Goal: Information Seeking & Learning: Check status

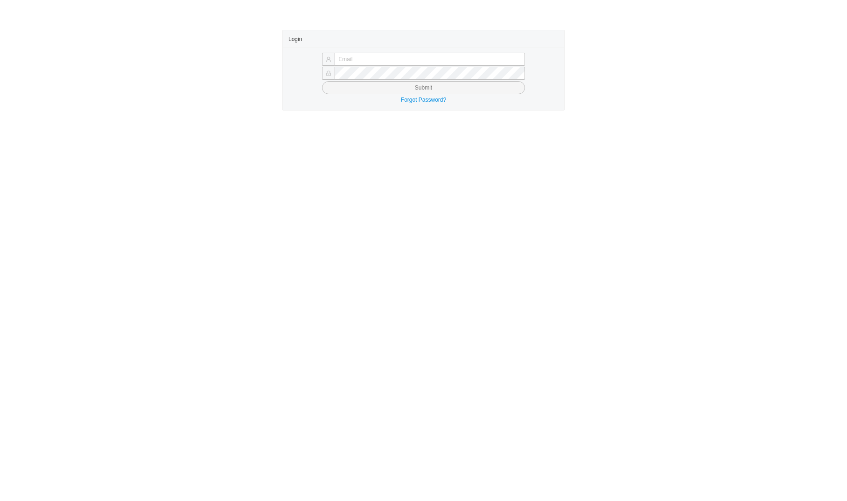
type input "sholzer@qualitybath.com"
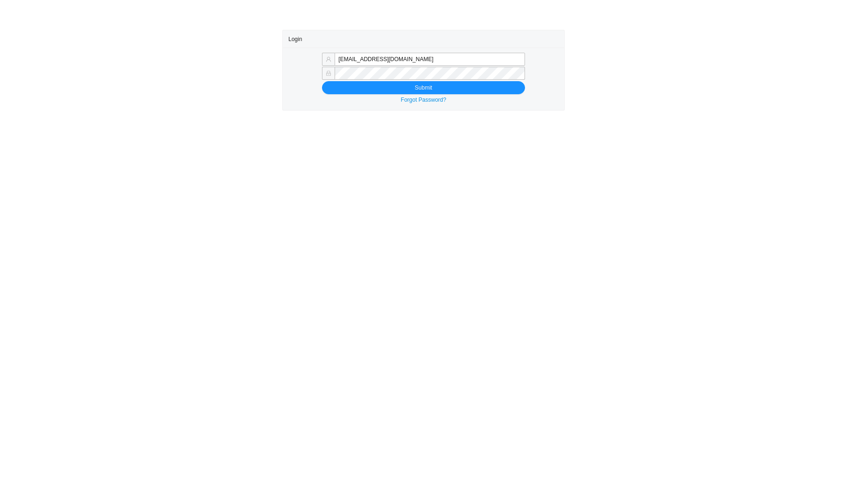
click at [410, 36] on div "Login" at bounding box center [423, 38] width 270 height 17
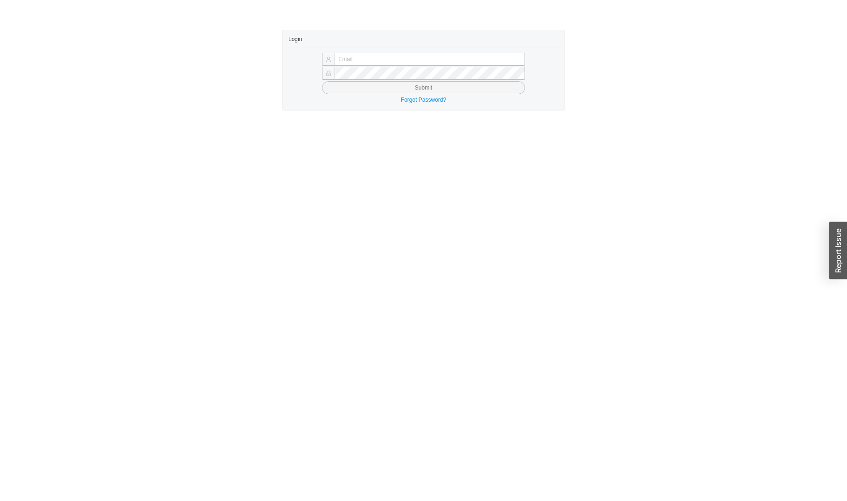
type input "sholzer@qualitybath.com"
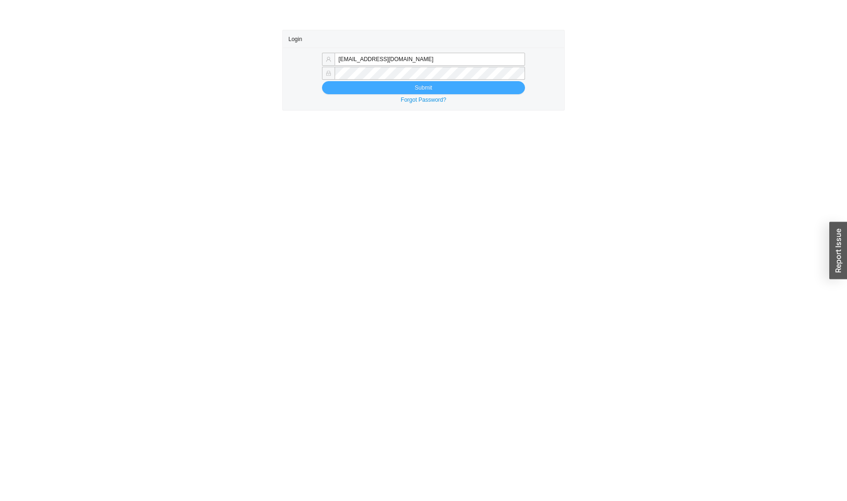
click at [419, 90] on span "Submit" at bounding box center [423, 87] width 17 height 9
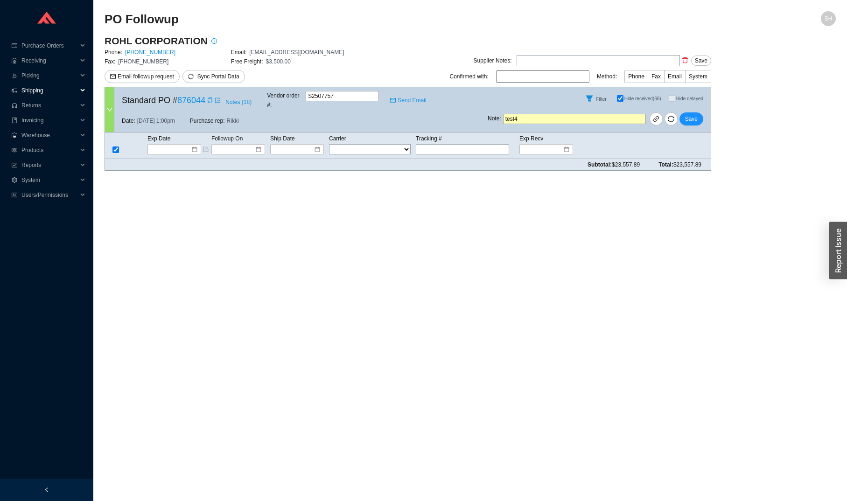
click at [58, 87] on span "Shipping" at bounding box center [49, 90] width 56 height 15
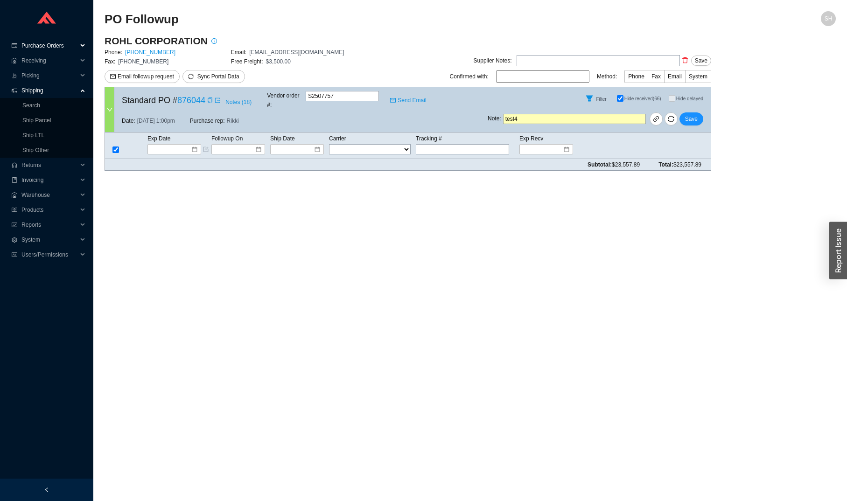
click at [69, 49] on span "Purchase Orders" at bounding box center [49, 45] width 56 height 15
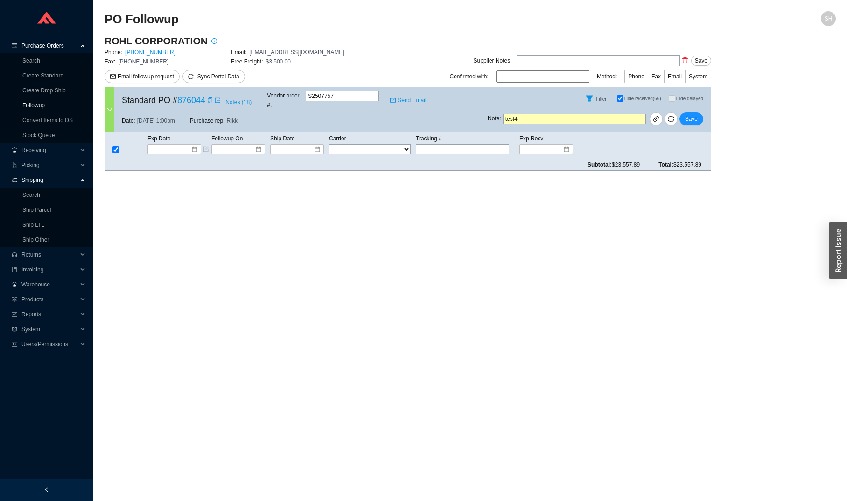
click at [45, 102] on link "Followup" at bounding box center [33, 105] width 22 height 7
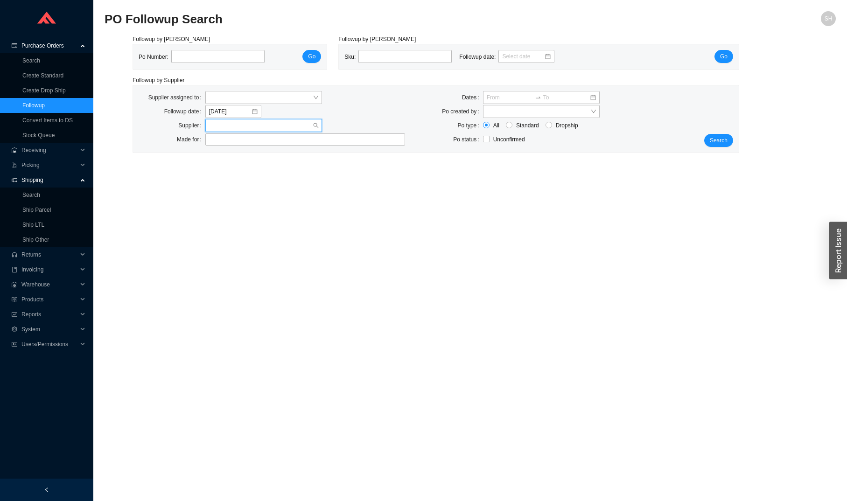
click at [238, 124] on input "search" at bounding box center [261, 125] width 104 height 12
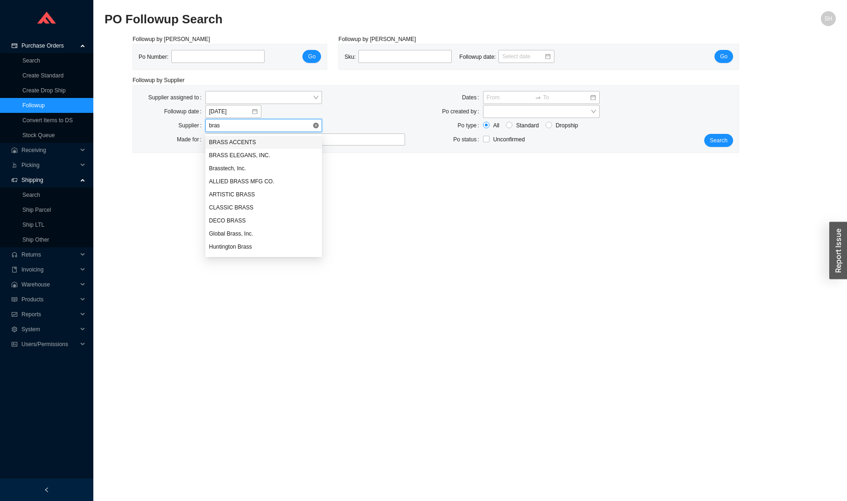
type input "brass"
click at [265, 173] on div "Brasstech, Inc." at bounding box center [263, 168] width 117 height 13
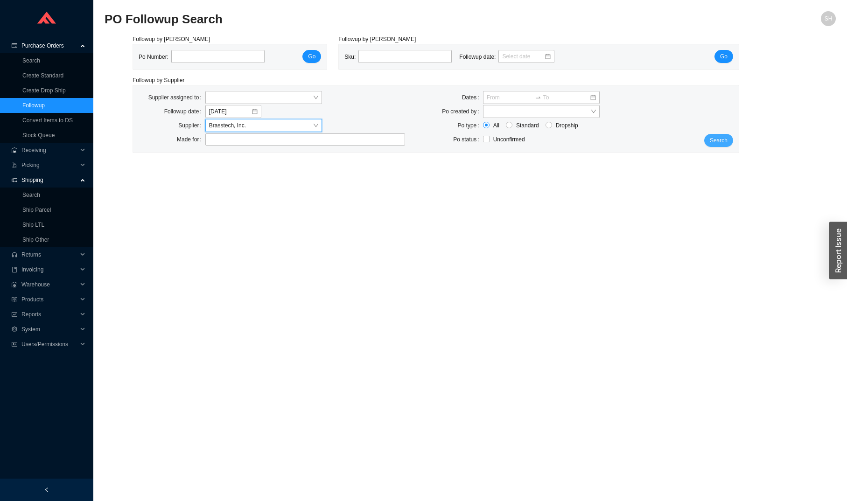
click at [717, 142] on span "Search" at bounding box center [718, 140] width 18 height 9
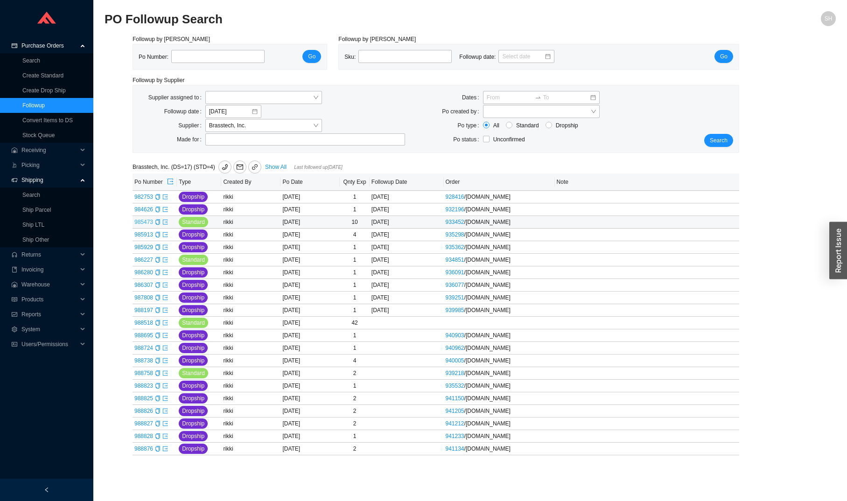
click at [147, 225] on link "985473" at bounding box center [143, 222] width 19 height 7
type input "985473"
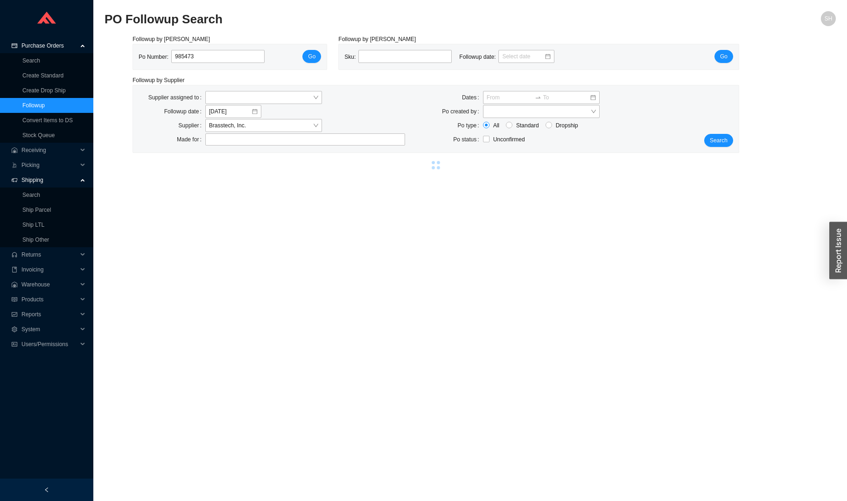
select select "1"
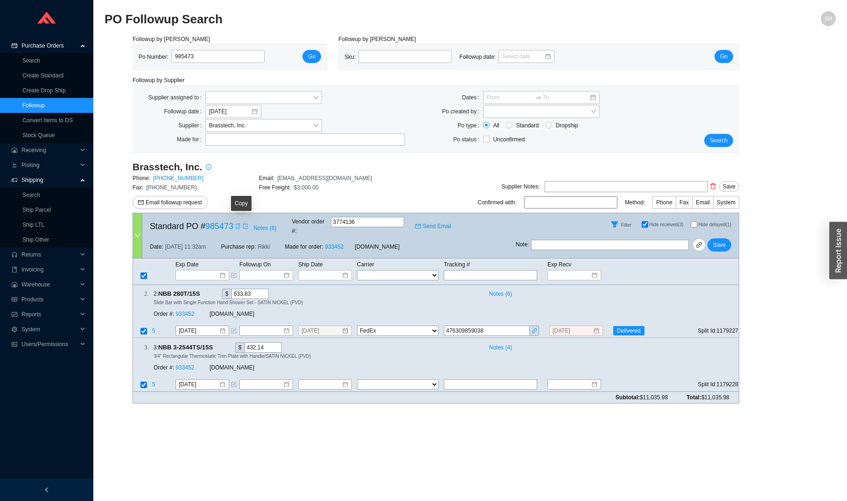
click at [241, 225] on icon "copy" at bounding box center [238, 226] width 6 height 6
click at [249, 126] on span "Brasstech, Inc." at bounding box center [263, 125] width 109 height 12
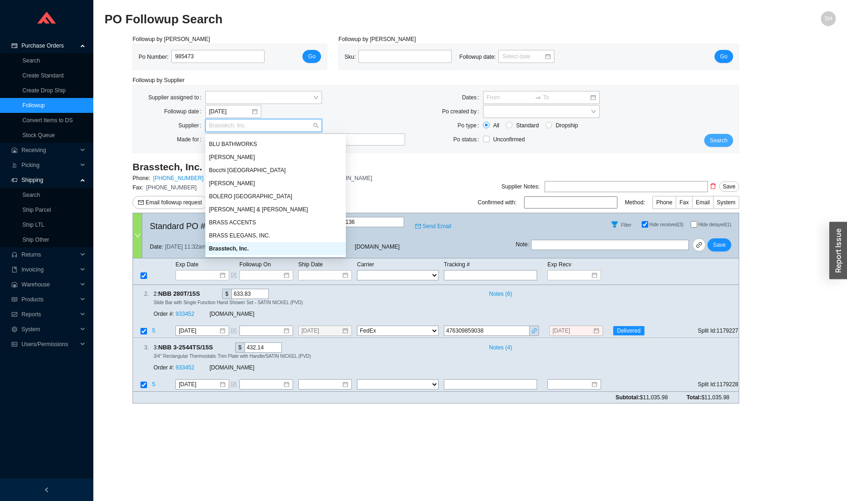
click at [721, 144] on span "Search" at bounding box center [718, 140] width 18 height 9
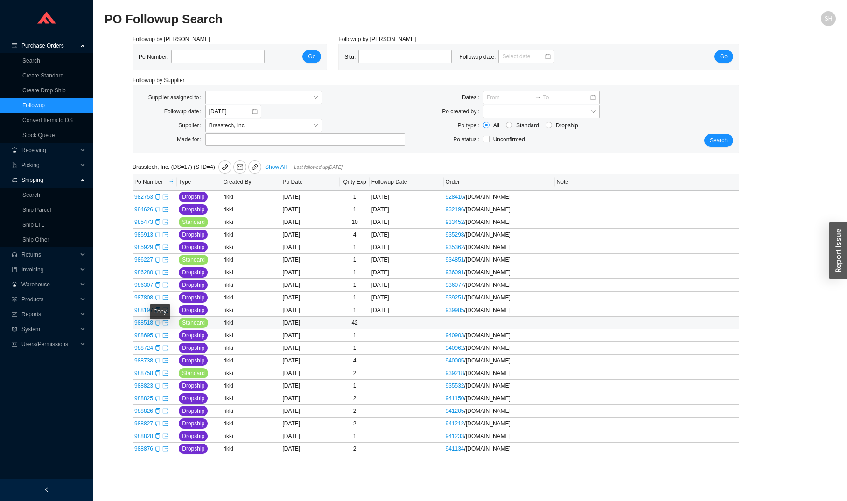
click at [160, 326] on icon "copy" at bounding box center [158, 323] width 6 height 6
click at [270, 123] on span "Brasstech, Inc." at bounding box center [263, 125] width 109 height 12
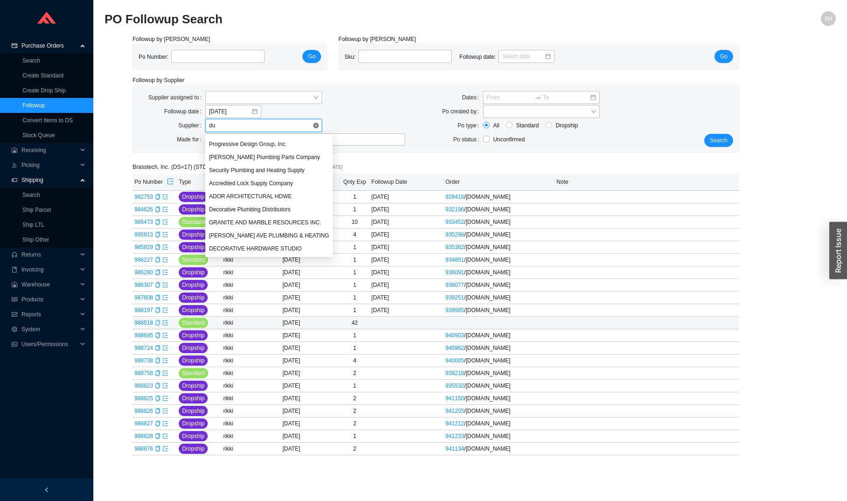
scroll to position [233, 0]
type input "dura"
click at [261, 154] on div "DURAVIT" at bounding box center [264, 155] width 111 height 8
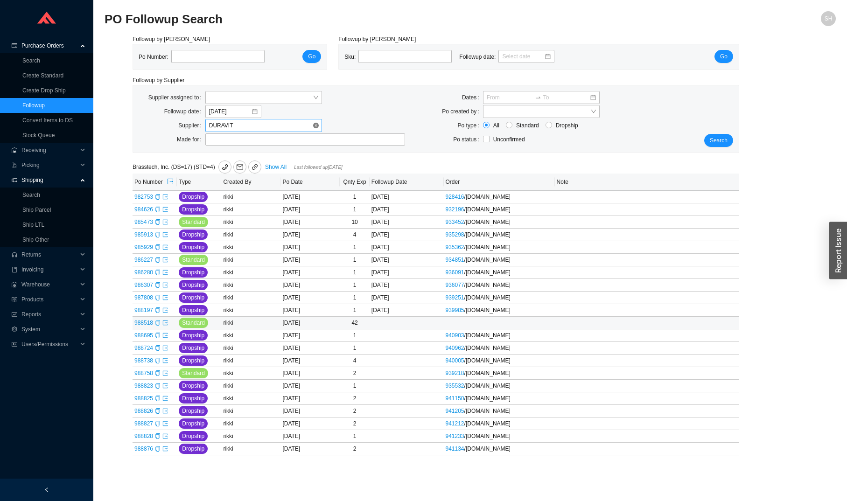
click at [714, 150] on div "Supplier assigned to Followup date 9/25/2025 Supplier DURAVIT Made for Dates Po…" at bounding box center [435, 118] width 605 height 67
click at [715, 139] on span "Search" at bounding box center [718, 140] width 18 height 9
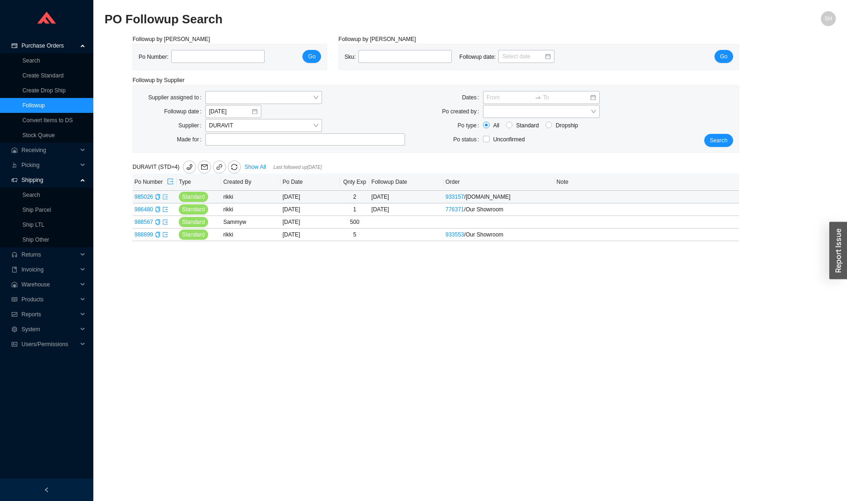
click at [168, 200] on icon "export" at bounding box center [165, 197] width 6 height 6
click at [168, 225] on icon "export" at bounding box center [165, 222] width 6 height 6
click at [167, 237] on icon "export" at bounding box center [165, 235] width 6 height 6
click at [229, 125] on span "DURAVIT" at bounding box center [263, 125] width 109 height 12
type input "franke"
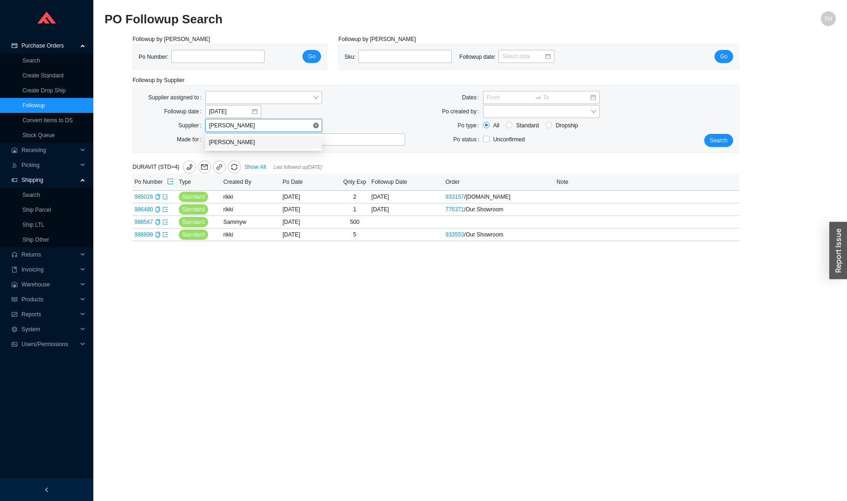
click at [245, 141] on div "FRANKE" at bounding box center [263, 142] width 109 height 8
click at [721, 132] on div "Search" at bounding box center [713, 119] width 50 height 56
click at [721, 136] on span "Search" at bounding box center [718, 140] width 18 height 9
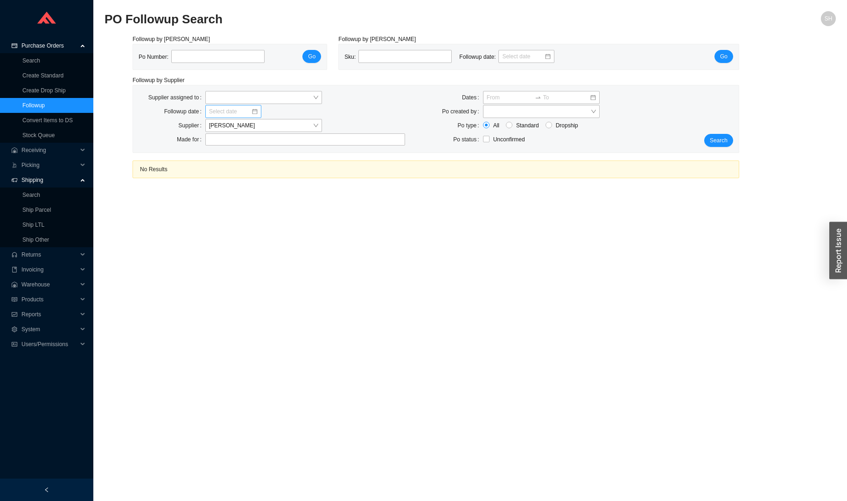
click at [733, 143] on div "Search" at bounding box center [713, 119] width 50 height 56
click at [724, 141] on span "Search" at bounding box center [718, 140] width 18 height 9
click at [229, 125] on span "FRANKE" at bounding box center [263, 125] width 109 height 12
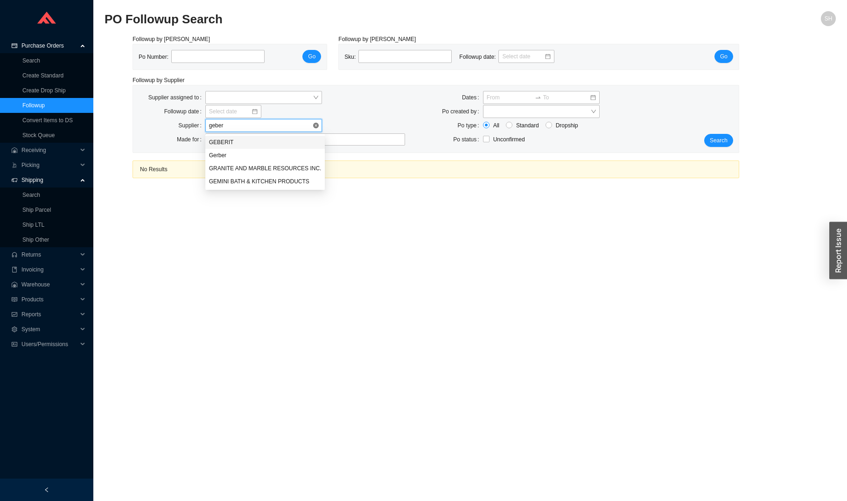
type input "geberi"
click at [224, 137] on div "GEBERIT" at bounding box center [265, 142] width 120 height 13
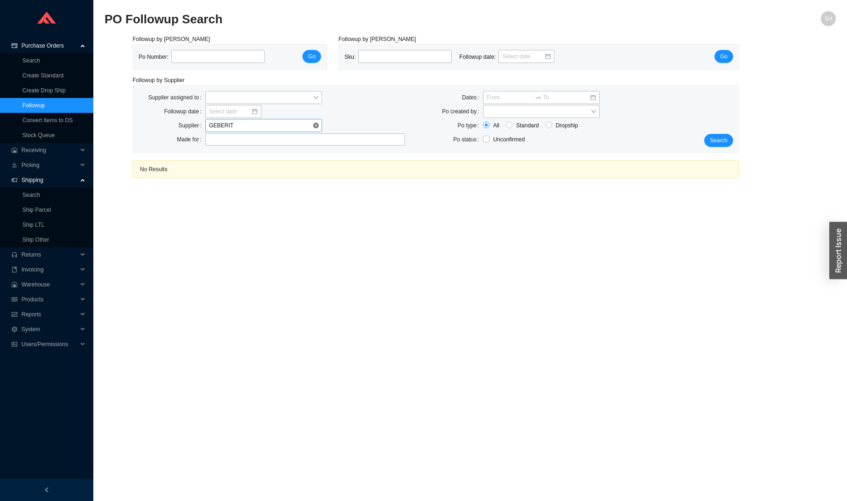
click at [712, 132] on div "Search" at bounding box center [713, 119] width 50 height 56
click at [714, 138] on span "Search" at bounding box center [718, 140] width 18 height 9
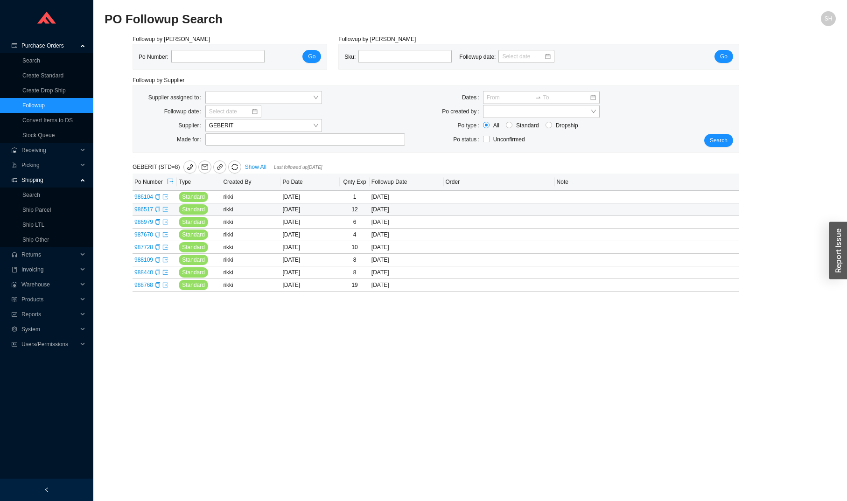
click at [167, 212] on icon "export" at bounding box center [165, 210] width 6 height 6
click at [167, 263] on icon "export" at bounding box center [165, 260] width 6 height 6
click at [244, 131] on span "GEBERIT" at bounding box center [263, 125] width 109 height 12
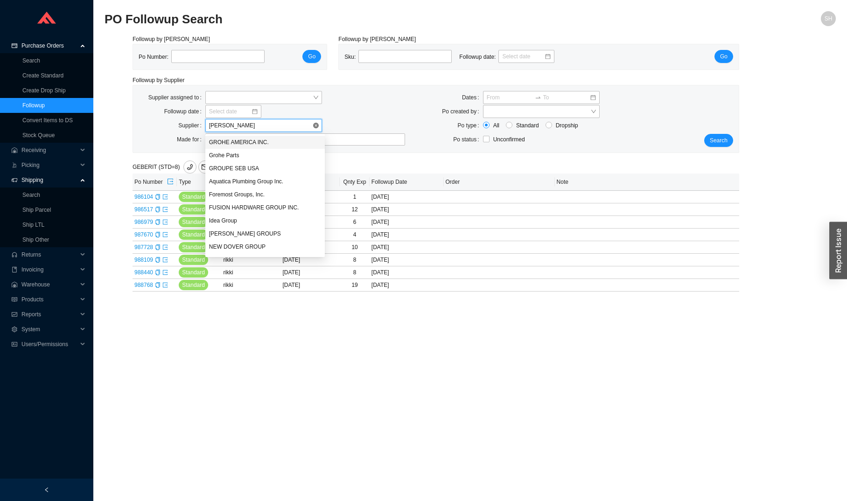
type input "grohe"
click at [270, 144] on div "GROHE AMERICA INC." at bounding box center [263, 142] width 109 height 8
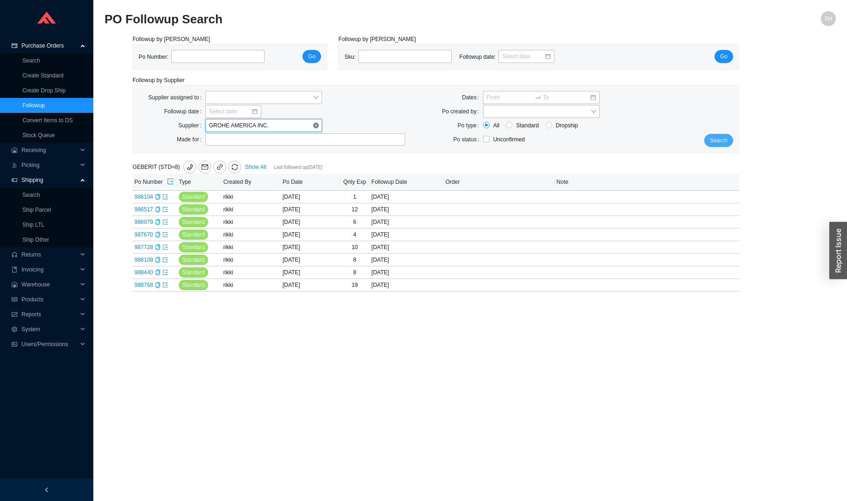
click at [723, 146] on button "Search" at bounding box center [718, 140] width 29 height 13
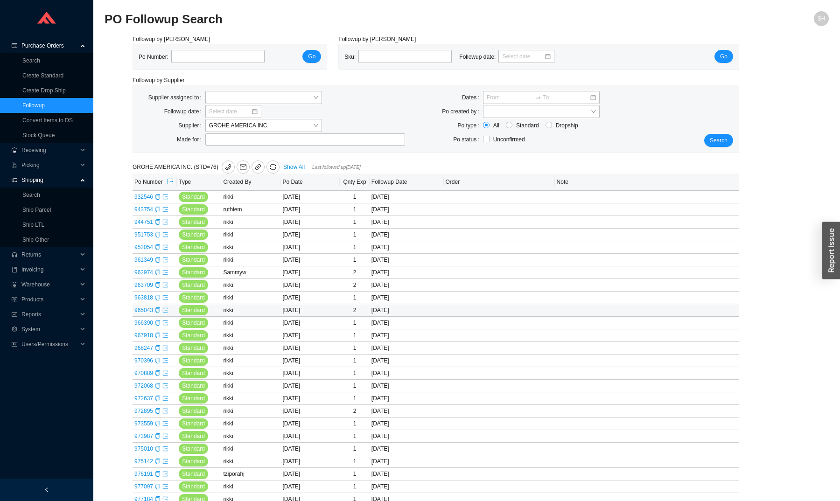
click at [166, 313] on icon "export" at bounding box center [165, 310] width 6 height 6
click at [249, 122] on span "GROHE AMERICA INC." at bounding box center [263, 125] width 109 height 12
type input "graff"
click at [246, 143] on div "[PERSON_NAME] FAUCETS" at bounding box center [263, 142] width 109 height 8
click at [722, 139] on span "Search" at bounding box center [718, 140] width 18 height 9
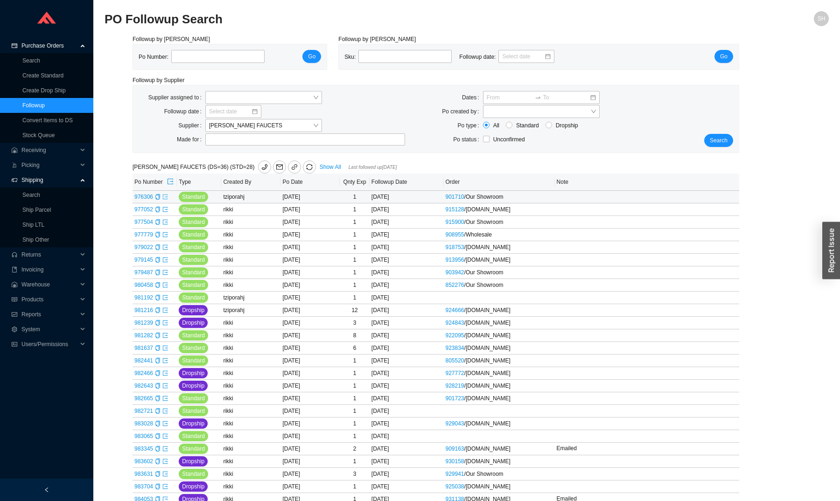
click at [168, 200] on link at bounding box center [165, 197] width 6 height 7
click at [167, 211] on icon "export" at bounding box center [165, 209] width 5 height 5
click at [166, 300] on icon "export" at bounding box center [165, 298] width 6 height 6
click at [167, 414] on icon "export" at bounding box center [165, 411] width 6 height 6
click at [168, 464] on icon "export" at bounding box center [165, 461] width 6 height 6
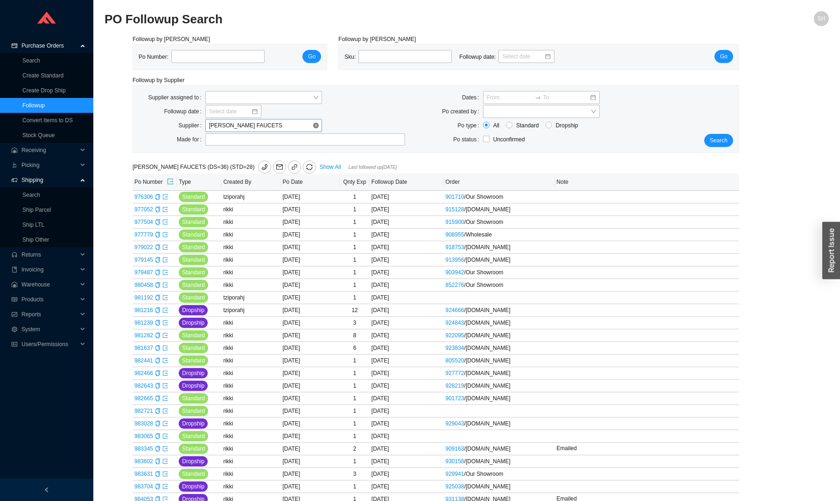
click at [257, 131] on span "[PERSON_NAME] FAUCETS" at bounding box center [263, 125] width 109 height 12
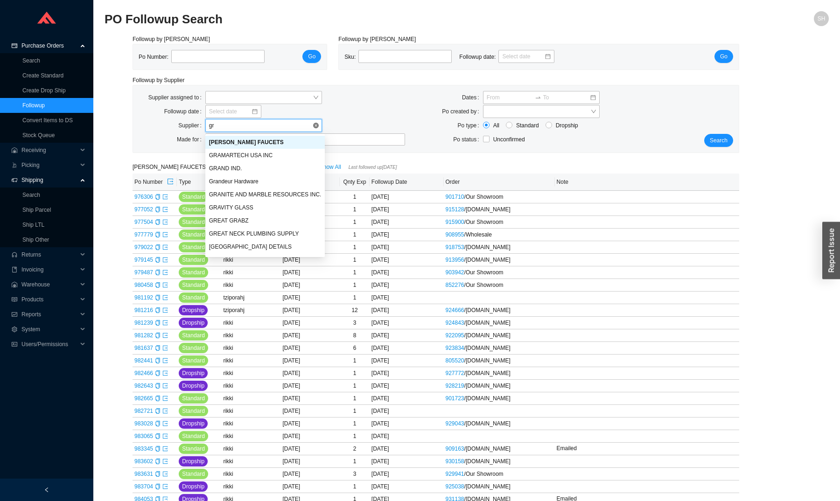
type input "g"
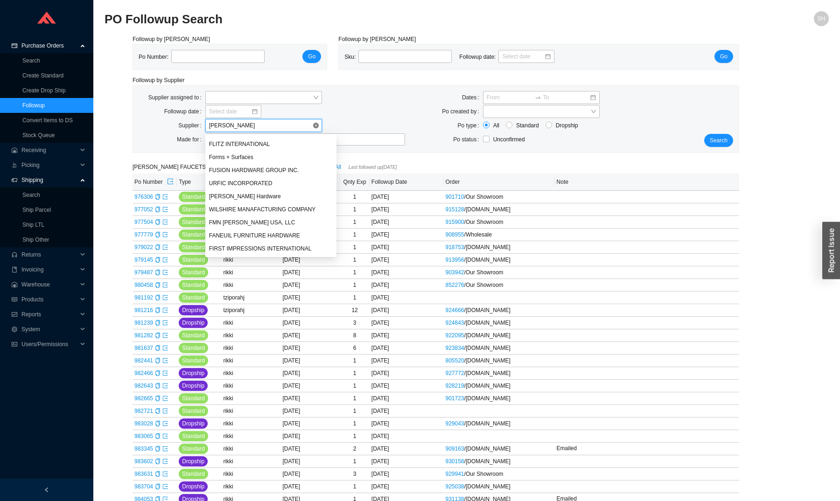
scroll to position [37, 0]
type input "frank"
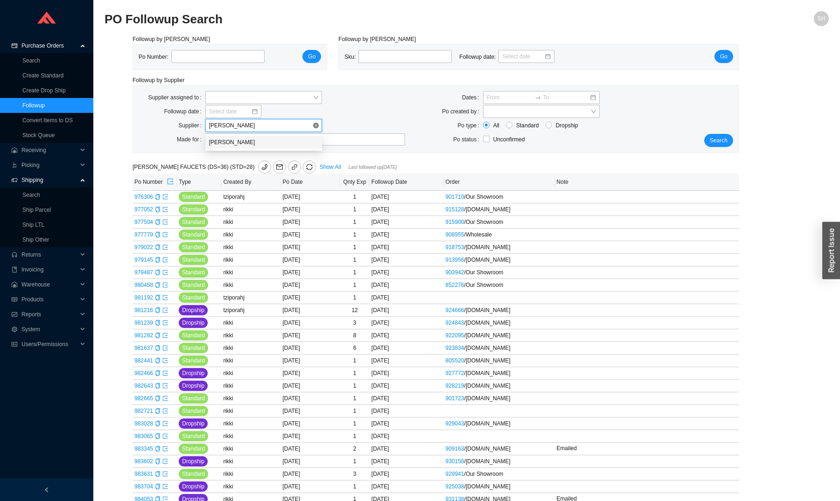
click at [239, 146] on div "FRANKE" at bounding box center [263, 142] width 109 height 8
click at [707, 140] on button "Search" at bounding box center [718, 140] width 29 height 13
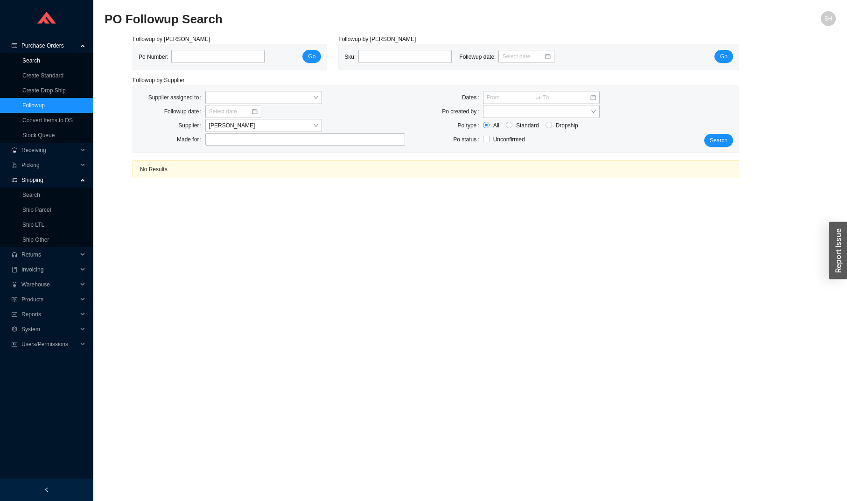
click at [40, 57] on link "Search" at bounding box center [31, 60] width 18 height 7
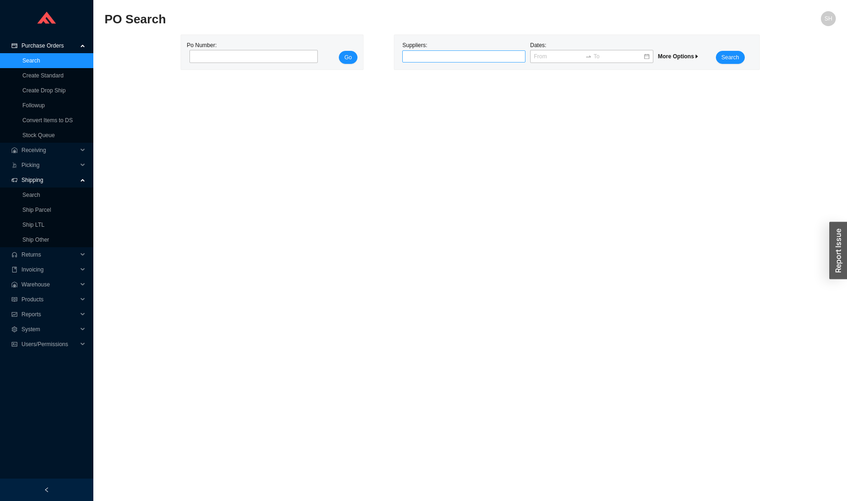
click at [514, 54] on div at bounding box center [459, 56] width 111 height 9
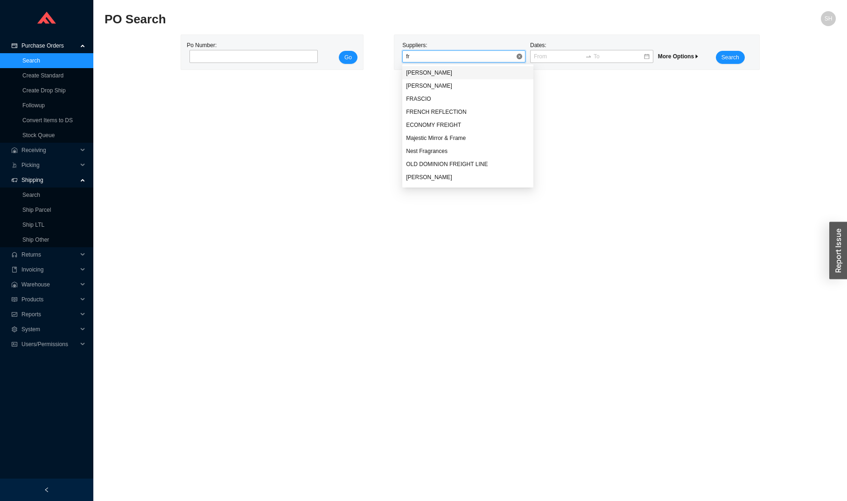
type input "fra"
click at [498, 73] on div "[PERSON_NAME]" at bounding box center [468, 73] width 124 height 8
click at [551, 54] on input at bounding box center [558, 56] width 49 height 9
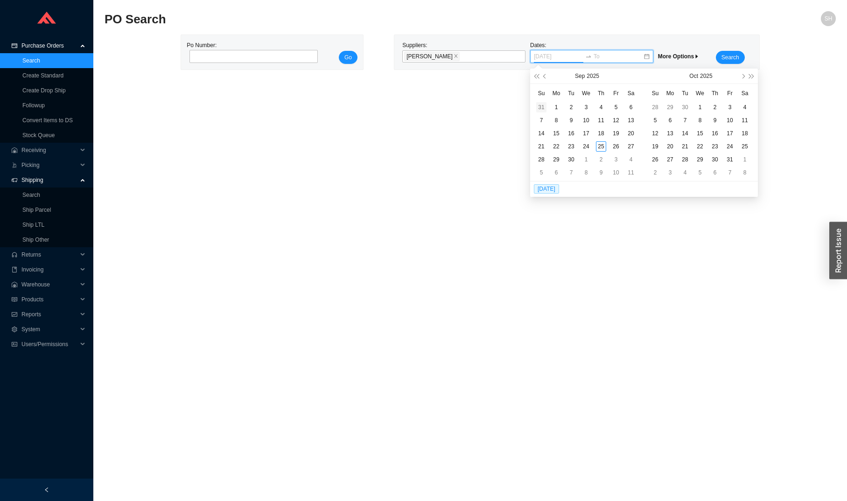
type input "08/31/2025"
click at [543, 77] on span "button" at bounding box center [545, 76] width 5 height 5
type input "07/07/2025"
click at [554, 114] on td "7" at bounding box center [555, 120] width 15 height 13
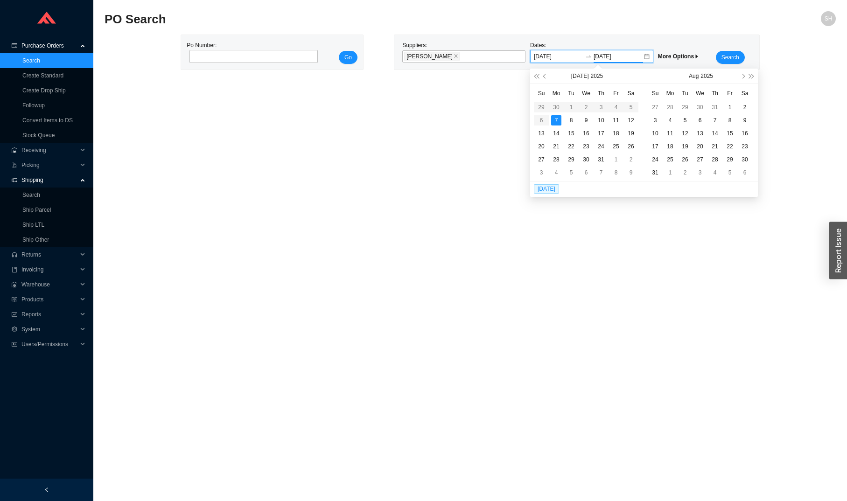
type input "07/26/2025"
type input "08/25/2025"
click at [668, 157] on div "25" at bounding box center [670, 159] width 10 height 10
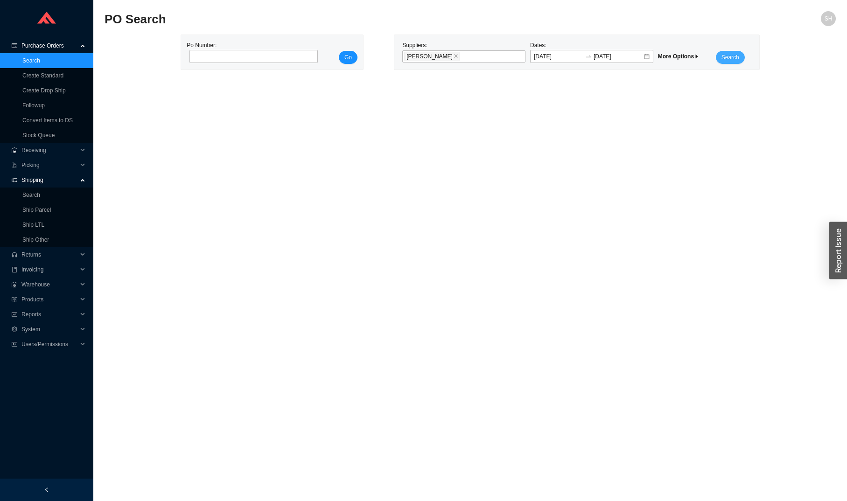
click at [723, 63] on button "Search" at bounding box center [729, 57] width 29 height 13
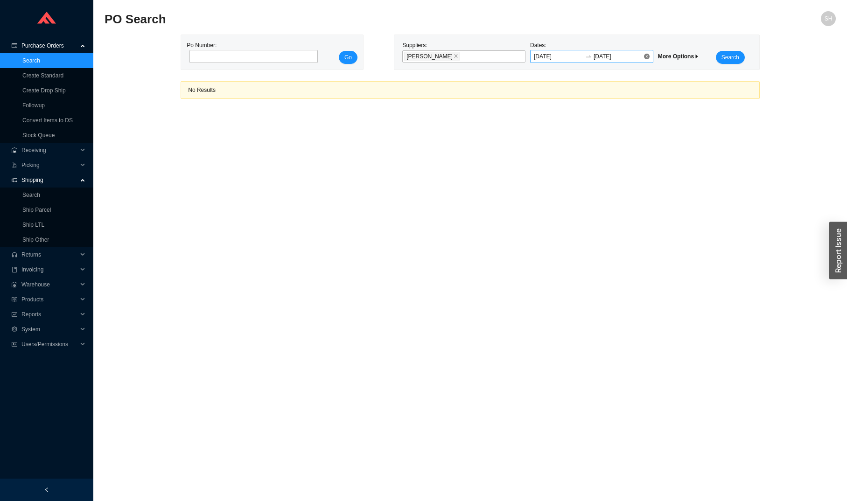
click at [566, 54] on input "07/07/2025" at bounding box center [558, 56] width 49 height 9
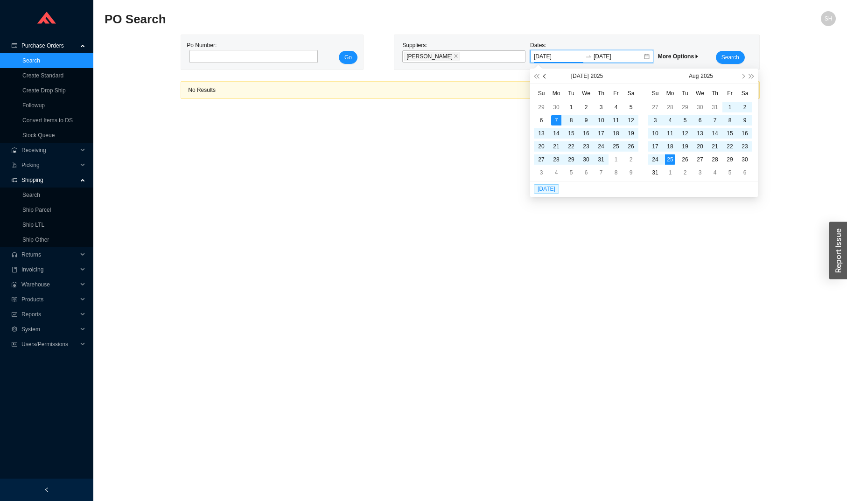
click at [544, 80] on button "button" at bounding box center [545, 76] width 9 height 15
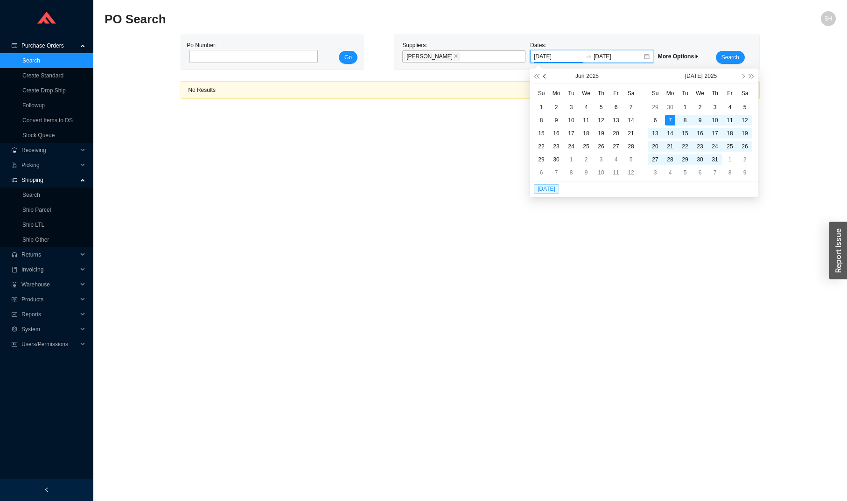
click at [544, 80] on button "button" at bounding box center [545, 76] width 9 height 15
type input "04/27/2025"
click at [544, 105] on div "27" at bounding box center [541, 107] width 10 height 10
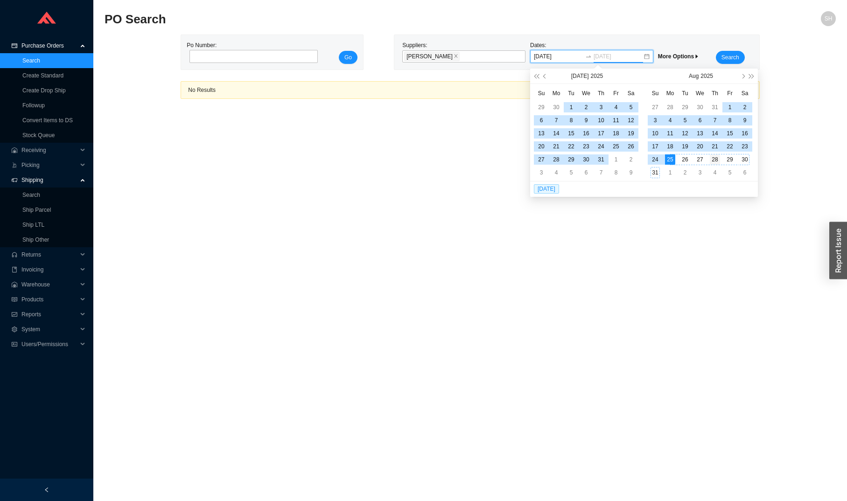
type input "08/28/2025"
click at [717, 165] on td "28" at bounding box center [714, 159] width 15 height 13
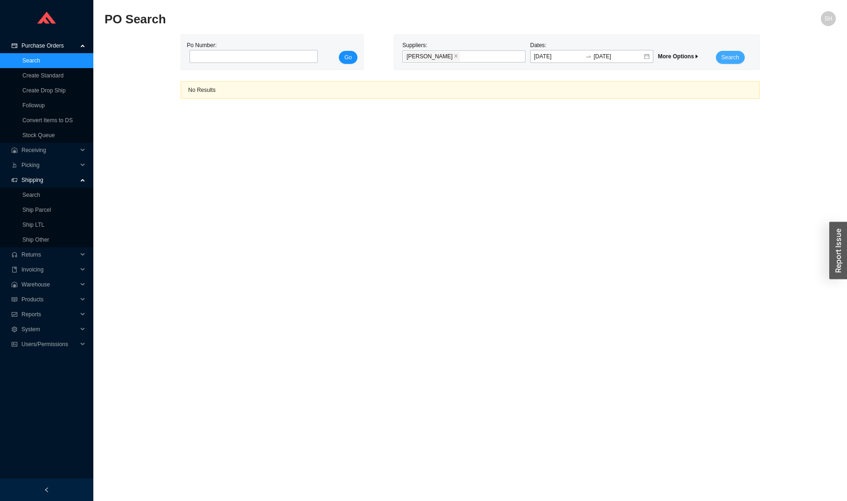
click at [730, 53] on span "Search" at bounding box center [730, 57] width 18 height 9
click at [463, 46] on div "Suppliers: FRANKE" at bounding box center [464, 52] width 128 height 23
click at [463, 53] on div "[PERSON_NAME]" at bounding box center [459, 56] width 111 height 11
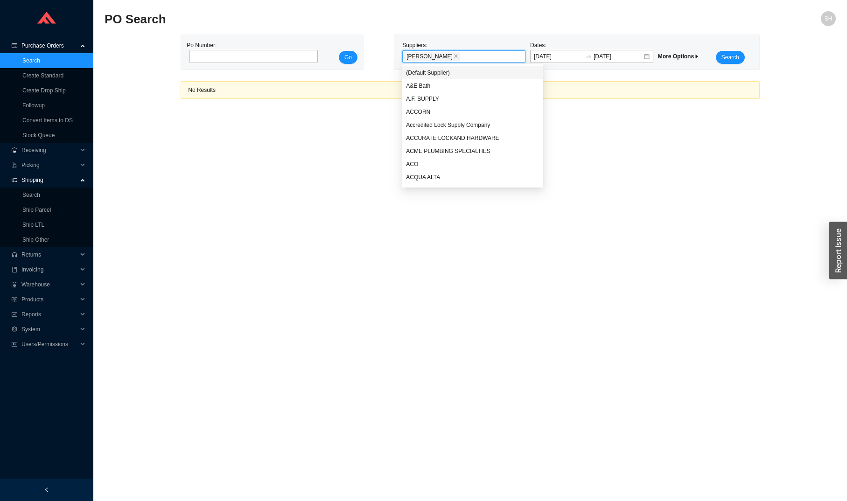
click at [527, 61] on div "Suppliers: FRANKE" at bounding box center [464, 52] width 128 height 23
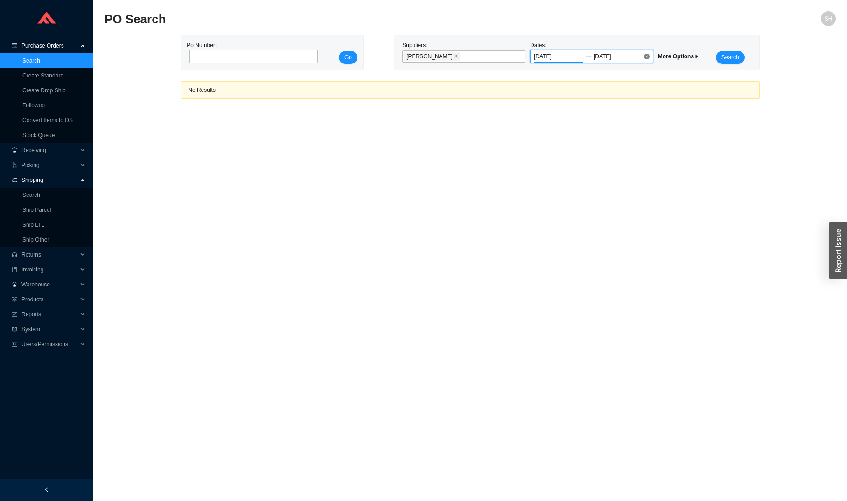
click at [556, 60] on input "04/27/2025" at bounding box center [558, 56] width 49 height 9
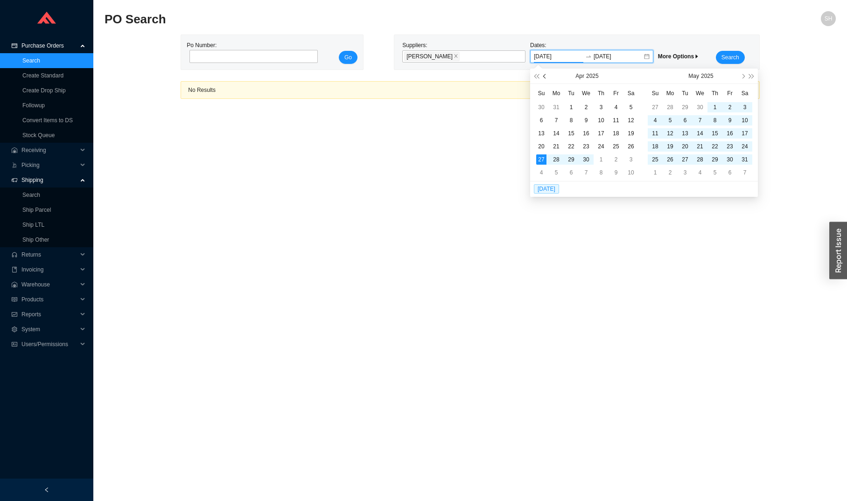
click at [543, 76] on span "button" at bounding box center [545, 76] width 5 height 5
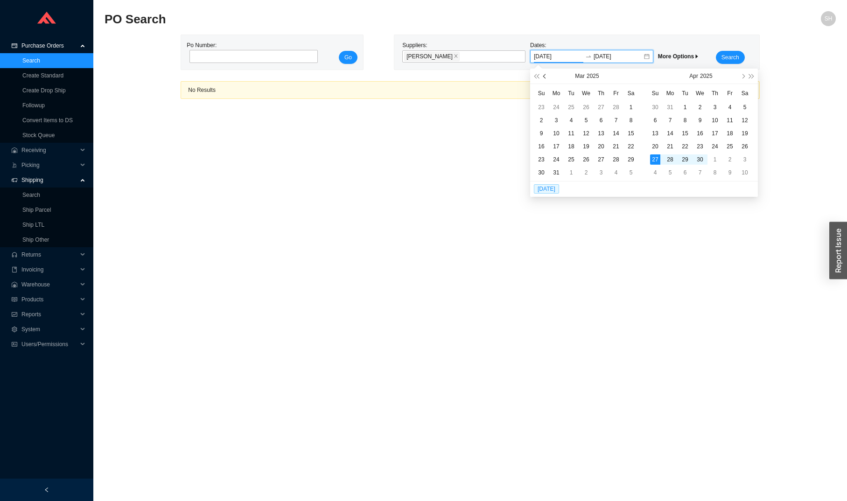
click at [543, 76] on span "button" at bounding box center [545, 76] width 5 height 5
click at [544, 97] on th "Su" at bounding box center [541, 93] width 15 height 15
type input "01/26/2025"
click at [546, 108] on div "26" at bounding box center [541, 107] width 10 height 10
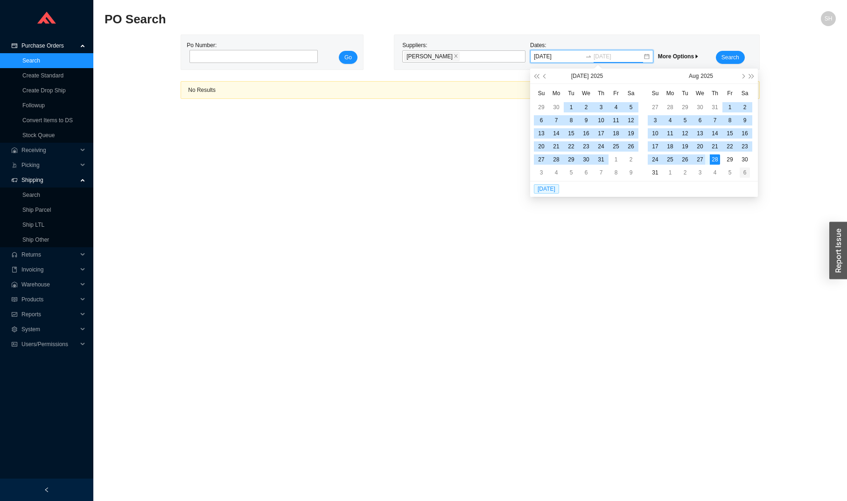
type input "09/06/2025"
click at [737, 170] on td "6" at bounding box center [744, 172] width 15 height 13
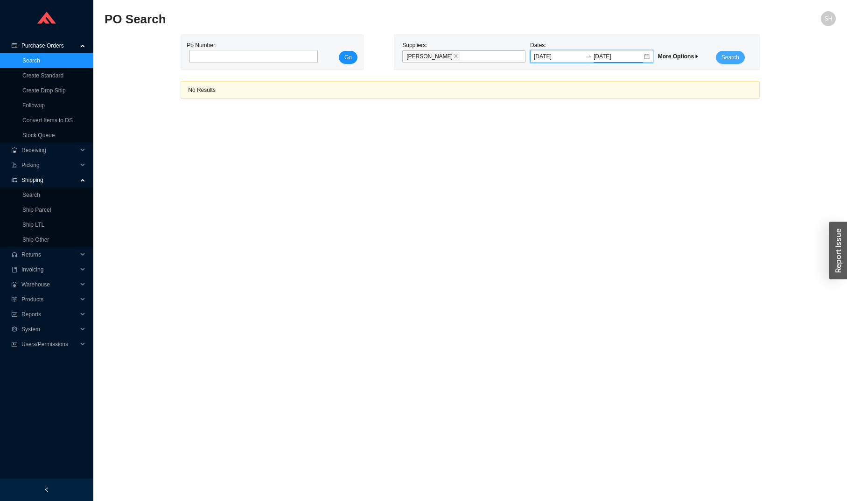
click at [727, 60] on span "Search" at bounding box center [730, 57] width 18 height 9
click at [557, 54] on input "01/26/2025" at bounding box center [558, 56] width 49 height 9
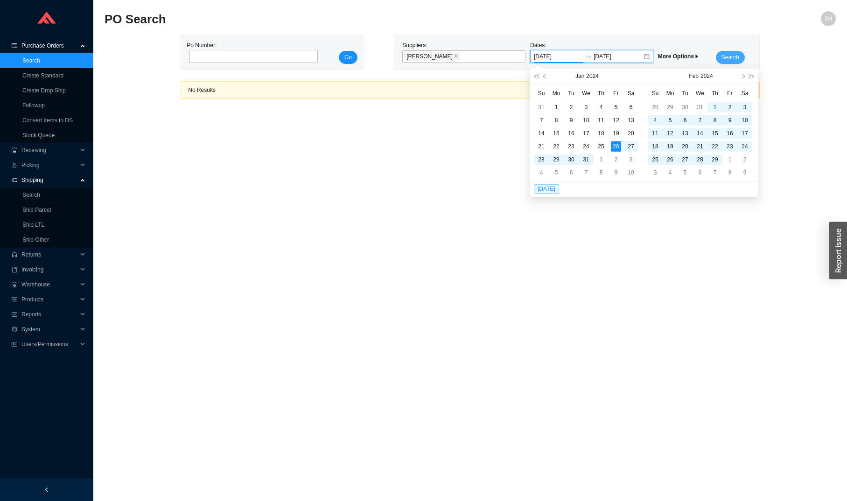
type input "01/26/2025"
click at [727, 58] on span "Search" at bounding box center [730, 57] width 18 height 9
click at [568, 53] on input "01/26/2025" at bounding box center [558, 56] width 49 height 9
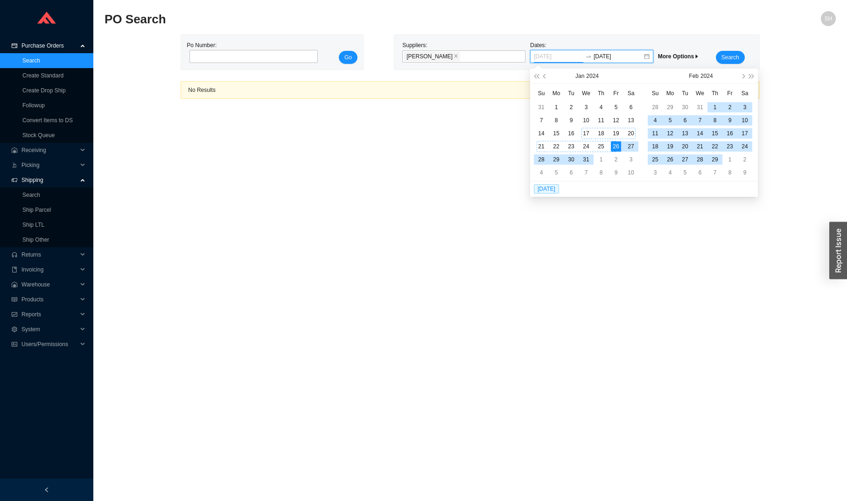
click at [582, 132] on div "17" at bounding box center [586, 133] width 10 height 10
type input "01/17/2024"
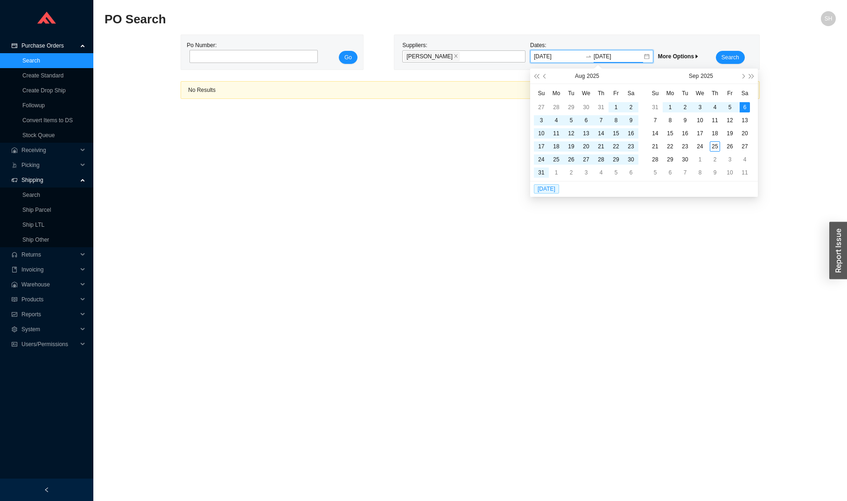
click at [740, 99] on th "Sa" at bounding box center [744, 93] width 15 height 15
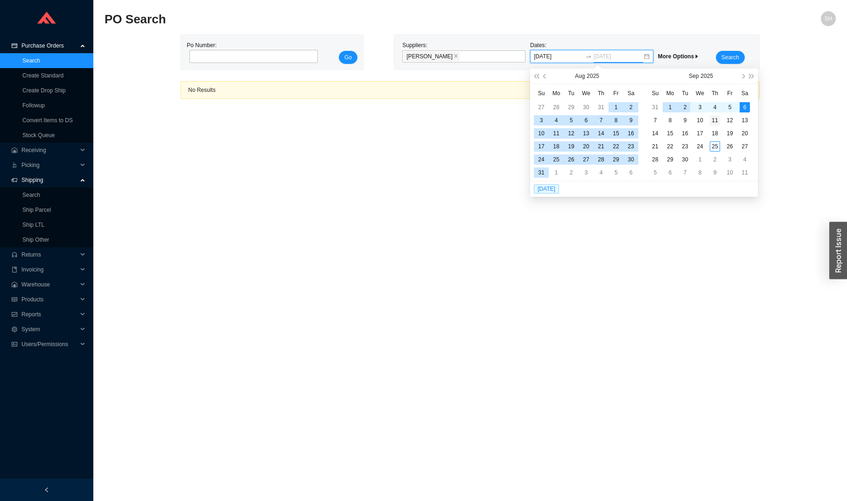
type input "09/11/2025"
click at [714, 121] on div "11" at bounding box center [714, 120] width 10 height 10
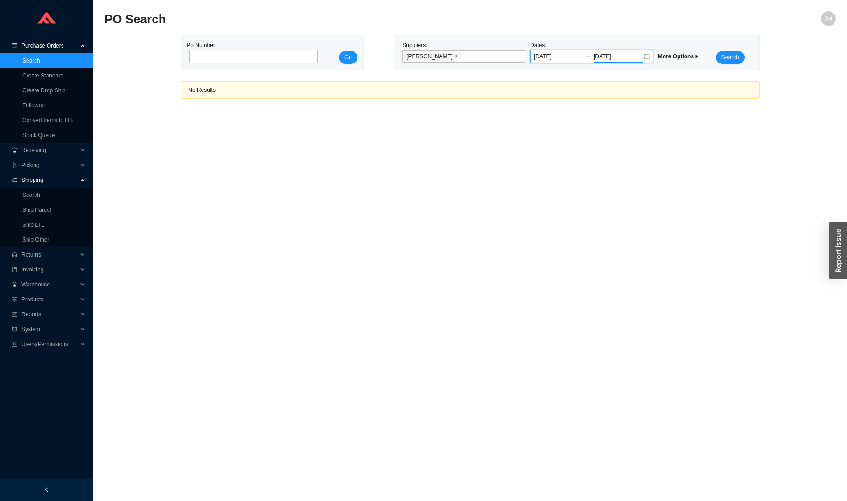
click at [770, 139] on main "PO Search SH Po Number: Go Suppliers: FRANKE Dates: 01/17/2024 09/11/2025 More …" at bounding box center [469, 256] width 731 height 490
click at [733, 54] on span "Search" at bounding box center [730, 57] width 18 height 9
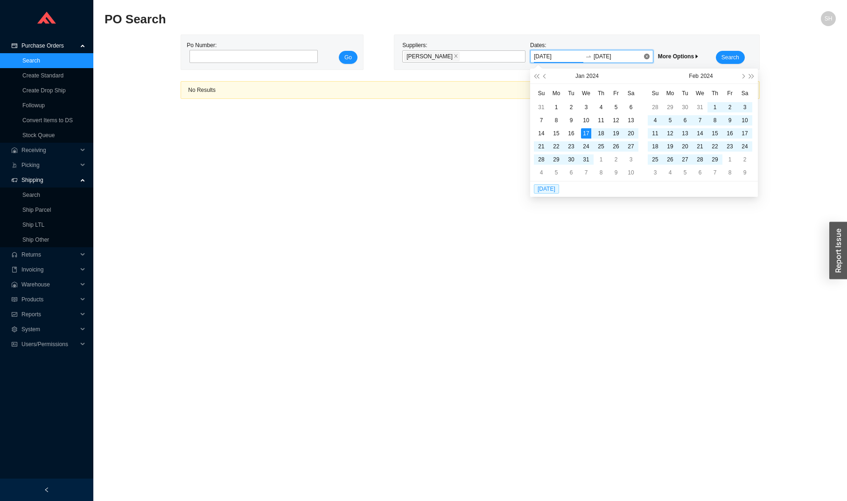
click at [571, 57] on input "01/17/2024" at bounding box center [558, 56] width 49 height 9
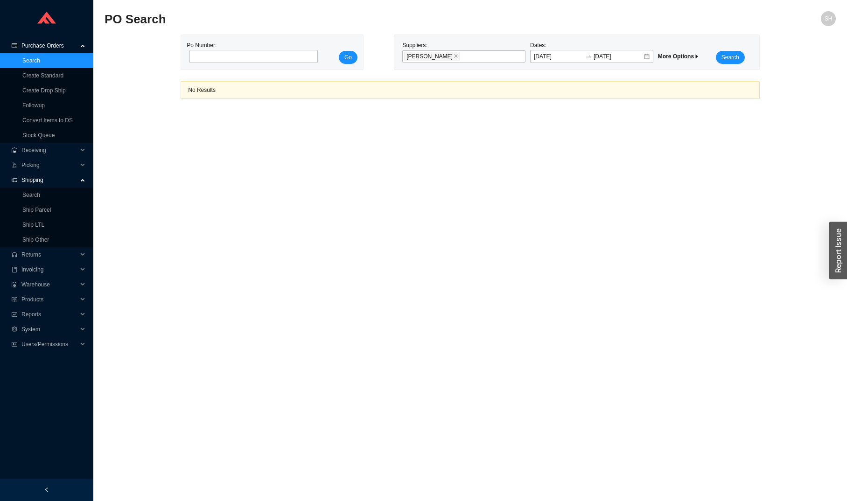
click at [751, 53] on div "Search" at bounding box center [730, 52] width 47 height 23
click at [716, 53] on button "Search" at bounding box center [729, 57] width 29 height 13
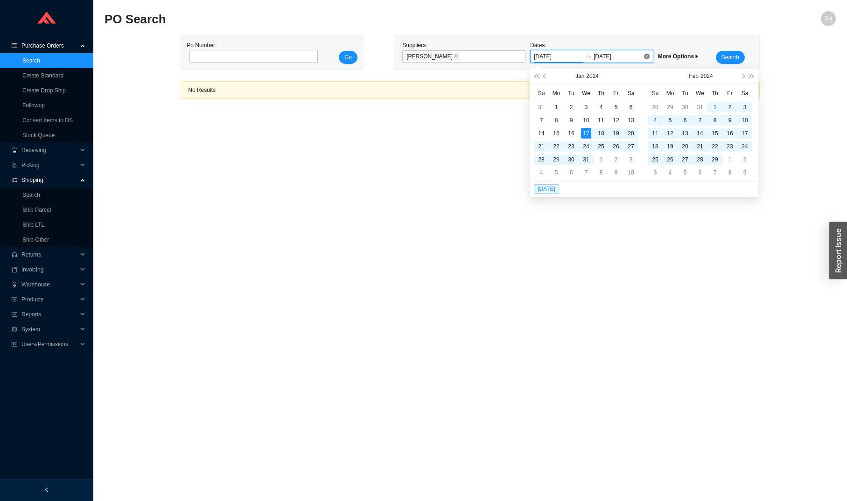
click at [572, 58] on input "01/17/2024" at bounding box center [558, 56] width 49 height 9
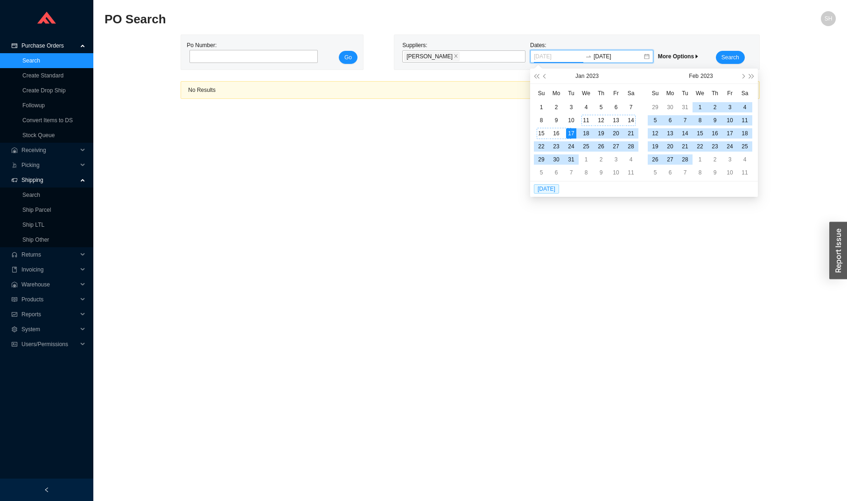
click at [580, 119] on td "11" at bounding box center [585, 120] width 15 height 13
type input "01/11/2023"
type input "09/11/2025"
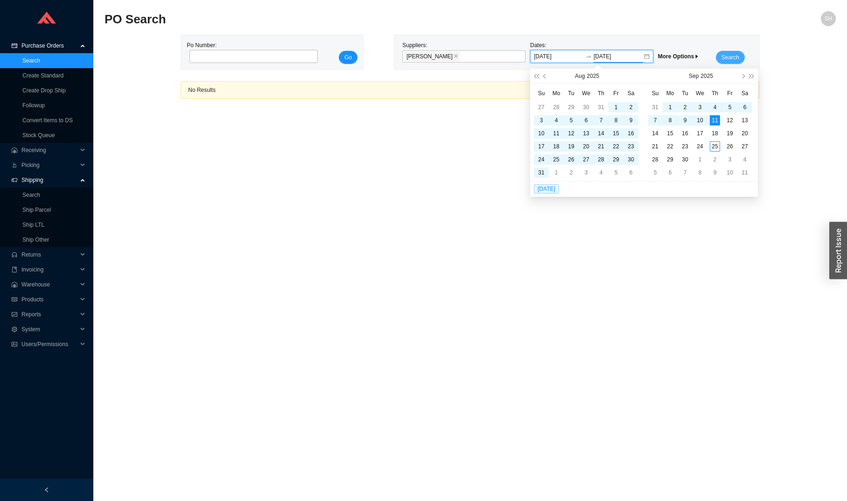
click at [739, 51] on button "Search" at bounding box center [729, 57] width 29 height 13
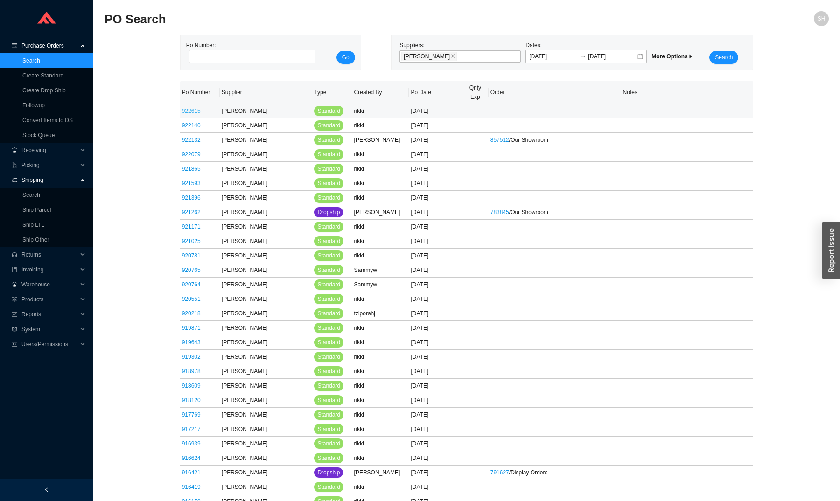
click at [196, 113] on link "922615" at bounding box center [191, 111] width 19 height 7
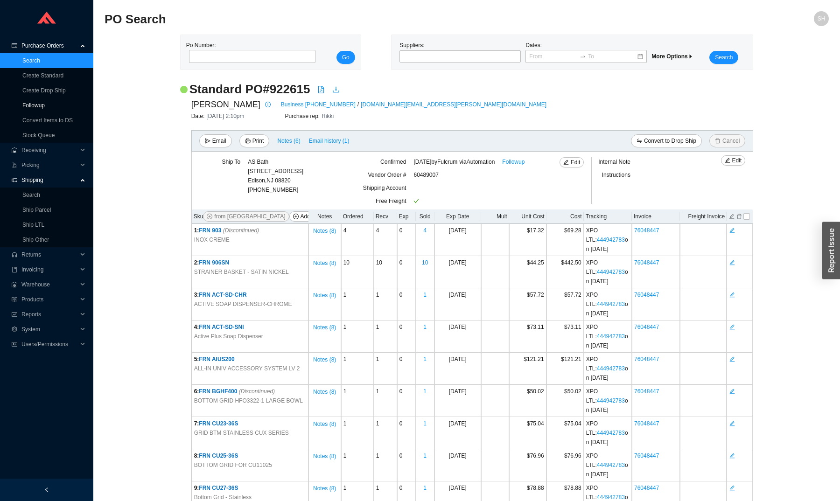
click at [45, 106] on link "Followup" at bounding box center [33, 105] width 22 height 7
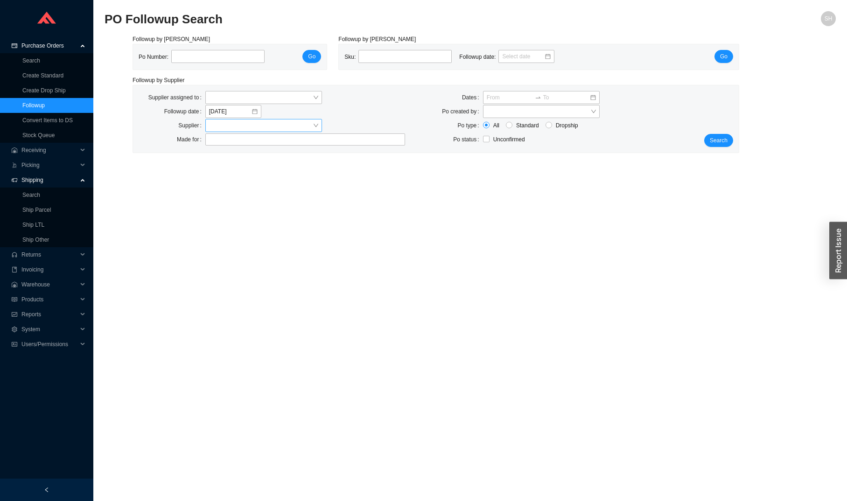
click at [269, 130] on input "search" at bounding box center [261, 125] width 104 height 12
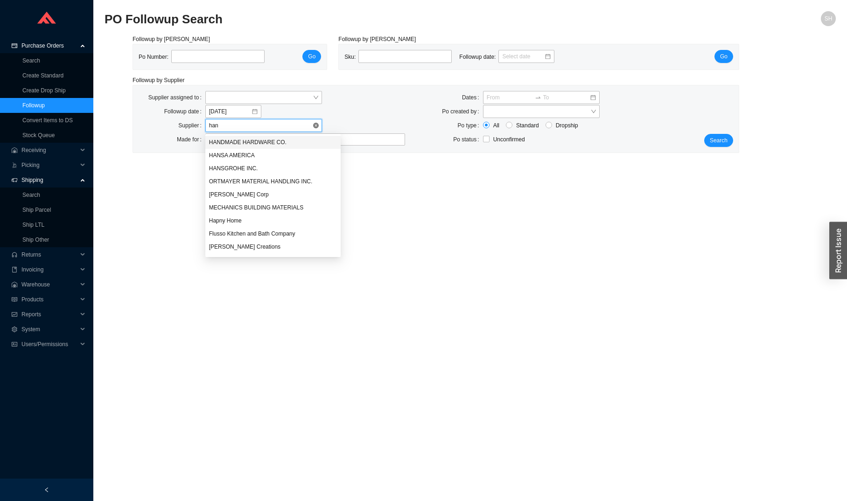
type input "hans"
click at [251, 151] on div "HANSGROHE INC." at bounding box center [273, 155] width 128 height 8
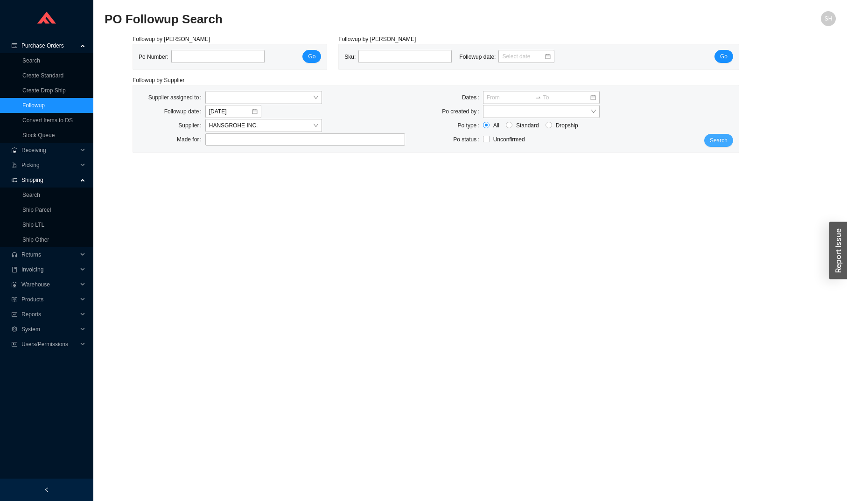
click at [713, 137] on span "Search" at bounding box center [718, 140] width 18 height 9
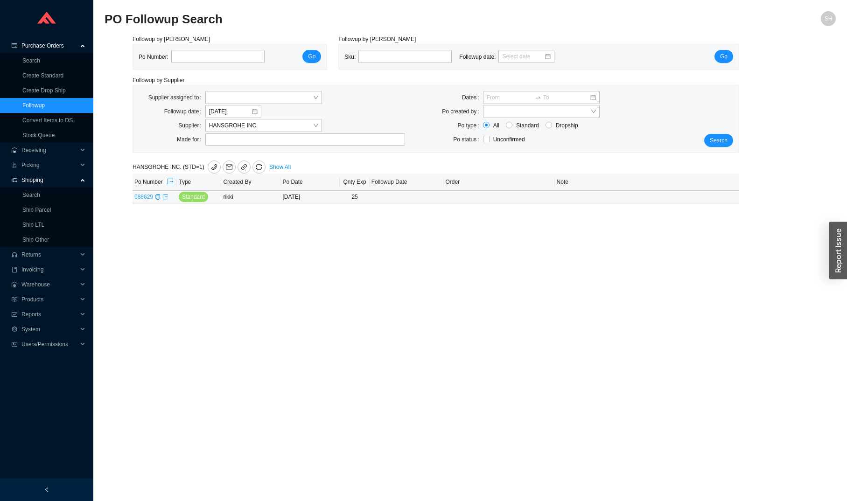
click at [137, 200] on link "988629" at bounding box center [143, 197] width 19 height 7
type input "988629"
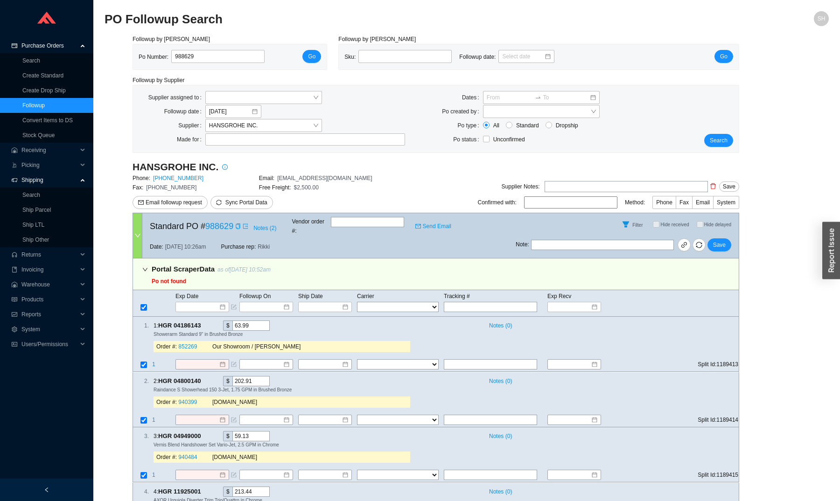
click at [45, 103] on link "Followup" at bounding box center [33, 105] width 22 height 7
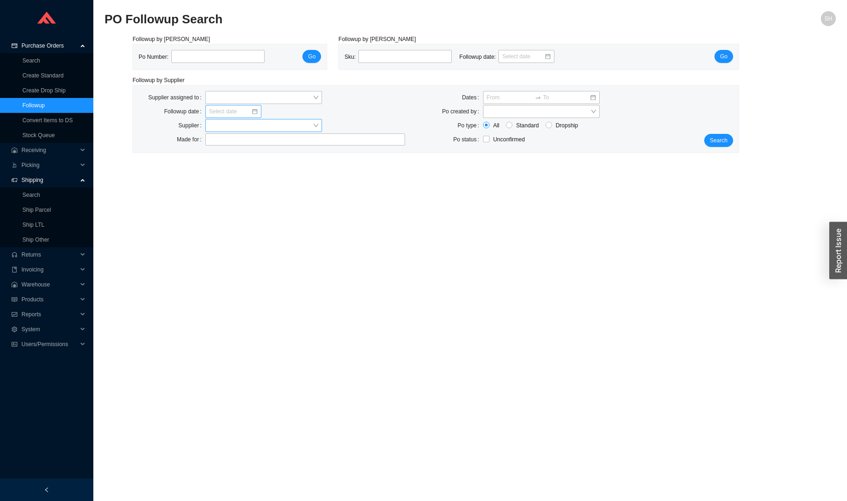
click at [270, 130] on input "search" at bounding box center [261, 125] width 104 height 12
type input "hansgr"
click at [270, 140] on div "HANSGROHE INC." at bounding box center [263, 142] width 109 height 8
click at [712, 129] on div "Search" at bounding box center [713, 119] width 50 height 56
click at [712, 138] on span "Search" at bounding box center [718, 140] width 18 height 9
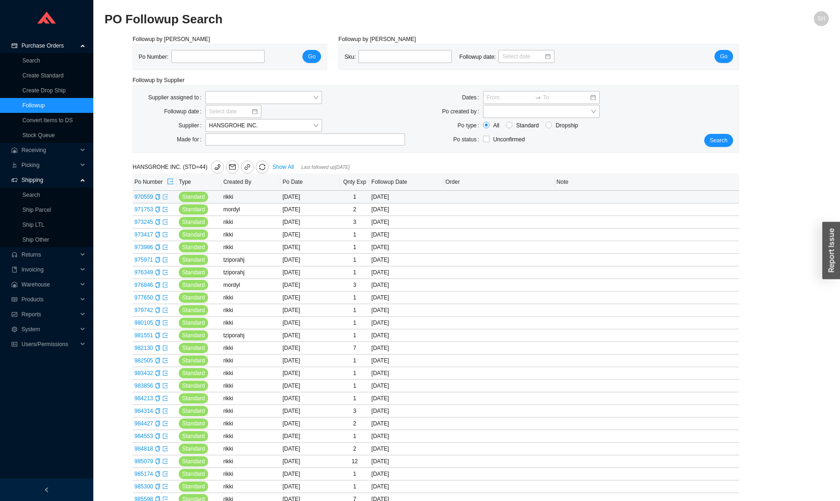
click at [167, 200] on icon "export" at bounding box center [165, 197] width 6 height 6
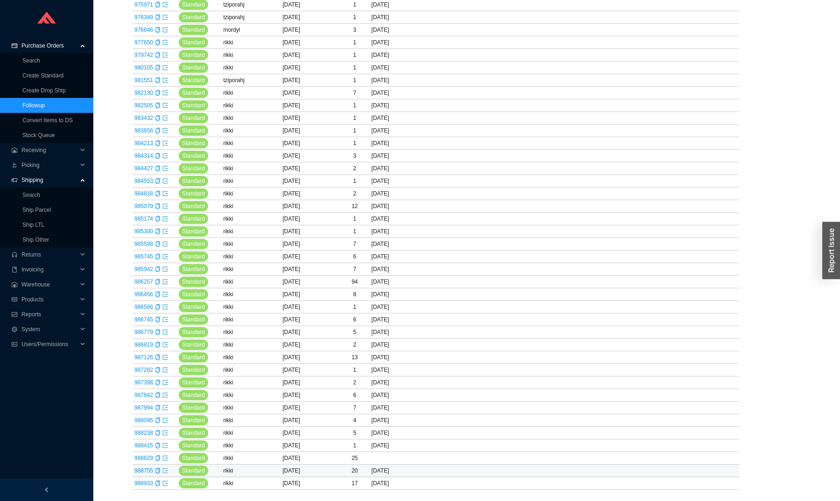
click at [168, 472] on icon "export" at bounding box center [165, 471] width 6 height 6
click at [40, 104] on link "Followup" at bounding box center [33, 105] width 22 height 7
type input "9/25/2025"
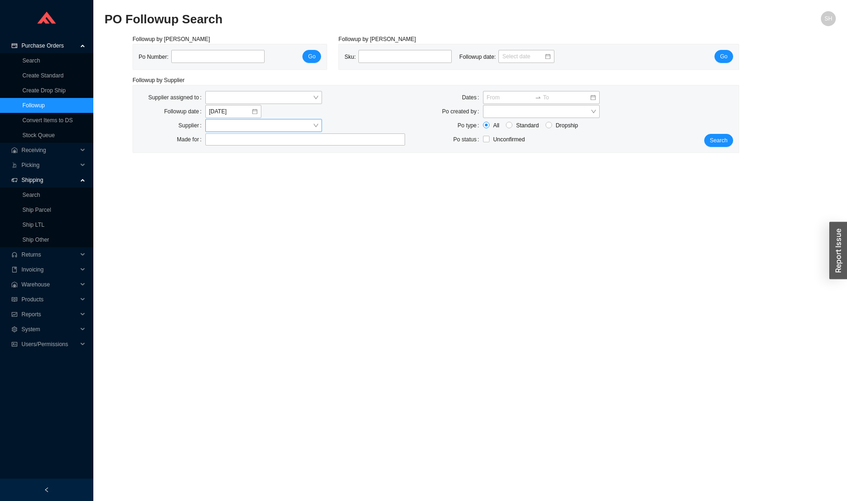
click at [249, 128] on input "search" at bounding box center [261, 125] width 104 height 12
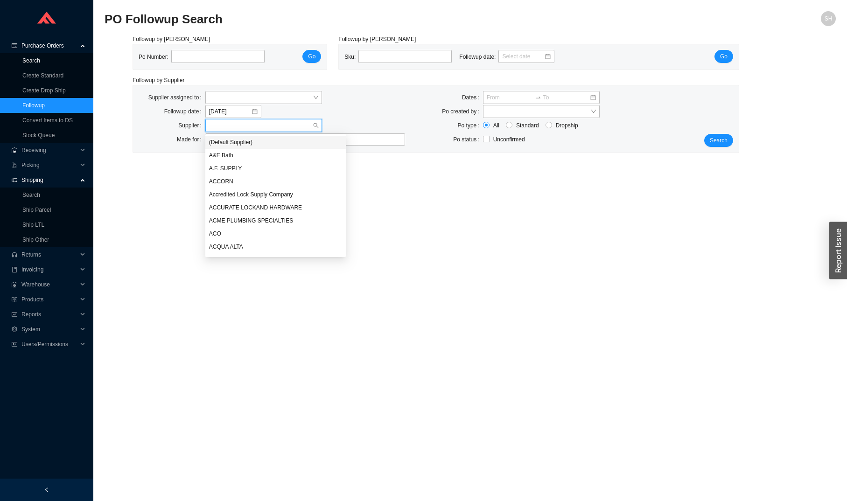
click at [40, 64] on link "Search" at bounding box center [31, 60] width 18 height 7
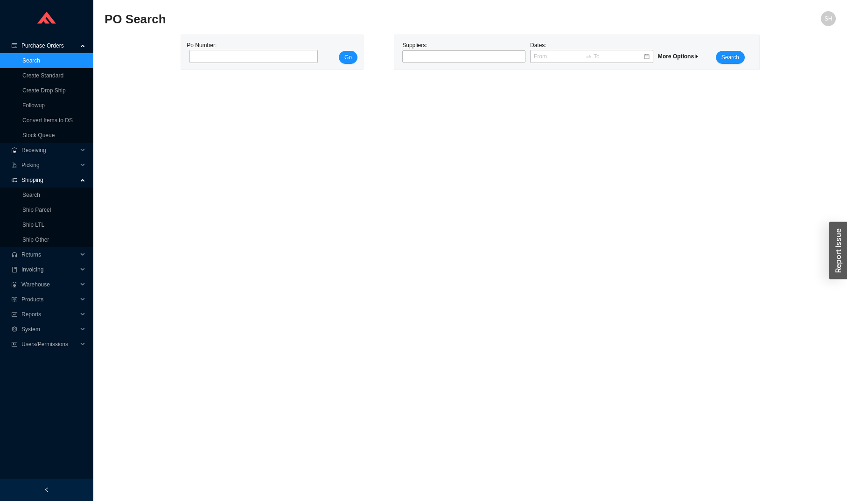
click at [437, 67] on div "Suppliers: Dates: More Options Search" at bounding box center [576, 52] width 365 height 35
click at [438, 63] on div "Suppliers:" at bounding box center [464, 52] width 128 height 23
click at [440, 56] on div at bounding box center [459, 56] width 111 height 9
type input "hansgro"
click at [441, 77] on div "HANSGROHE INC." at bounding box center [463, 72] width 123 height 13
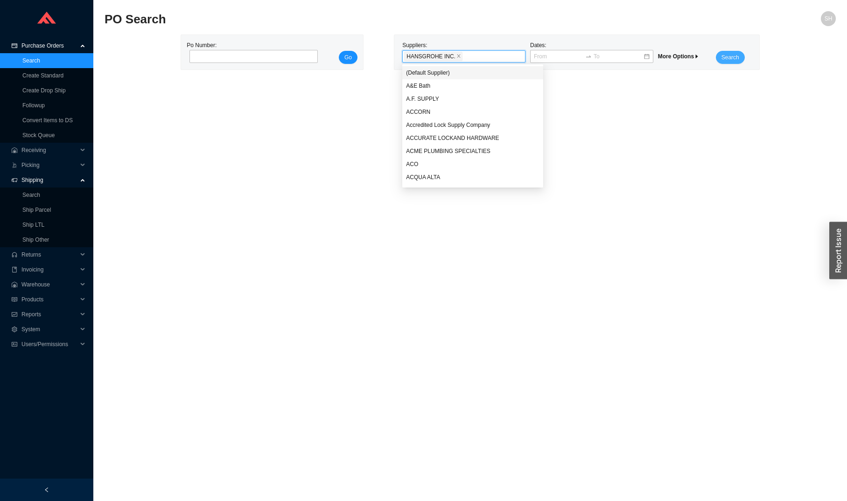
click at [729, 52] on button "Search" at bounding box center [729, 57] width 29 height 13
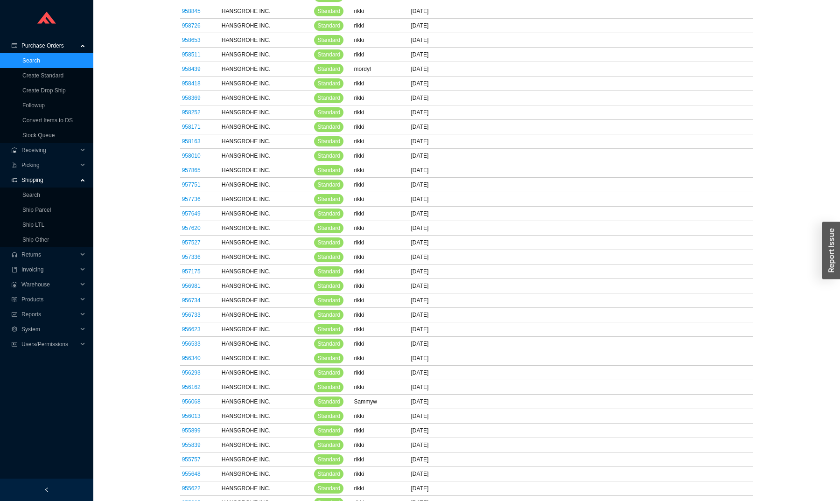
scroll to position [3960, 0]
click at [198, 228] on link "950778" at bounding box center [191, 228] width 19 height 7
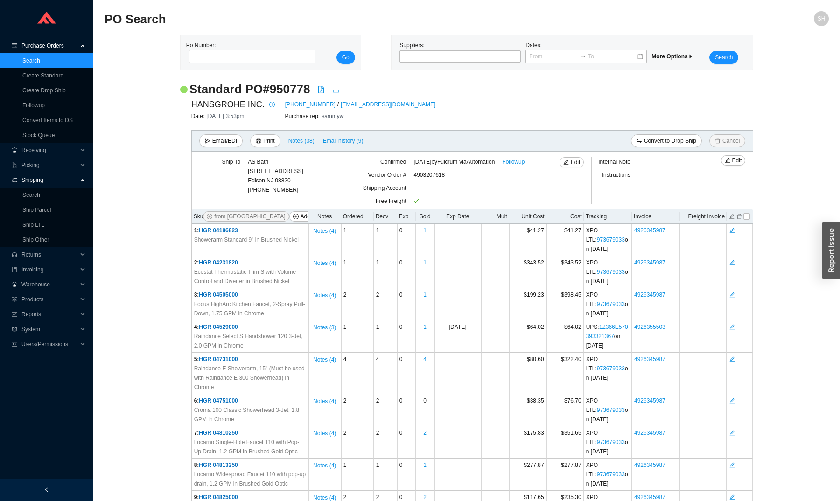
click at [302, 86] on h2 "Standard PO # 950778" at bounding box center [249, 89] width 121 height 16
copy h2 "950778"
click at [444, 111] on div at bounding box center [425, 115] width 94 height 9
click at [257, 350] on span "Raindance Select S Handshower 120 3-Jet, 2.0 GPM in Chrome" at bounding box center [250, 341] width 112 height 19
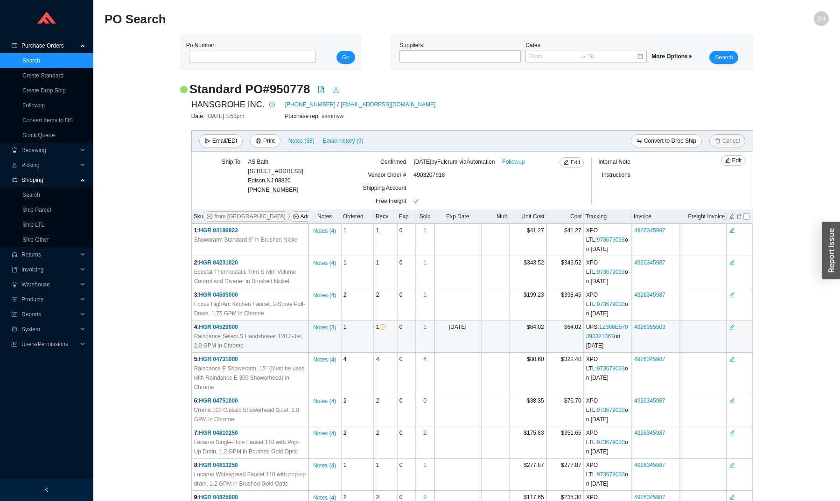
click at [257, 350] on span "Raindance Select S Handshower 120 3-Jet, 2.0 GPM in Chrome" at bounding box center [250, 341] width 112 height 19
click at [430, 56] on div at bounding box center [456, 56] width 110 height 9
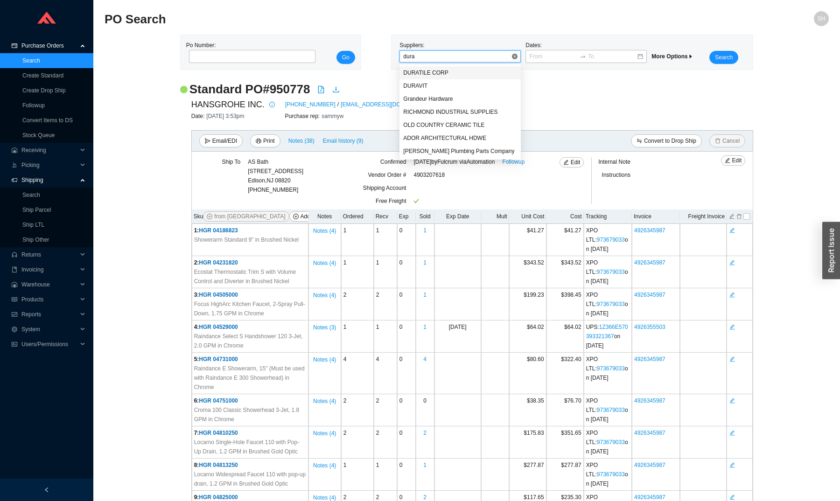
type input "durav"
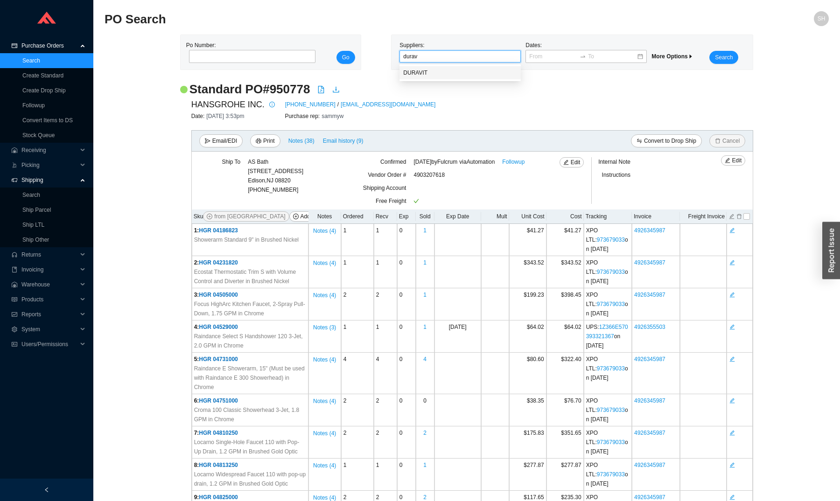
click at [465, 73] on div "DURAVIT" at bounding box center [460, 73] width 114 height 8
click at [715, 59] on span "Search" at bounding box center [724, 57] width 18 height 9
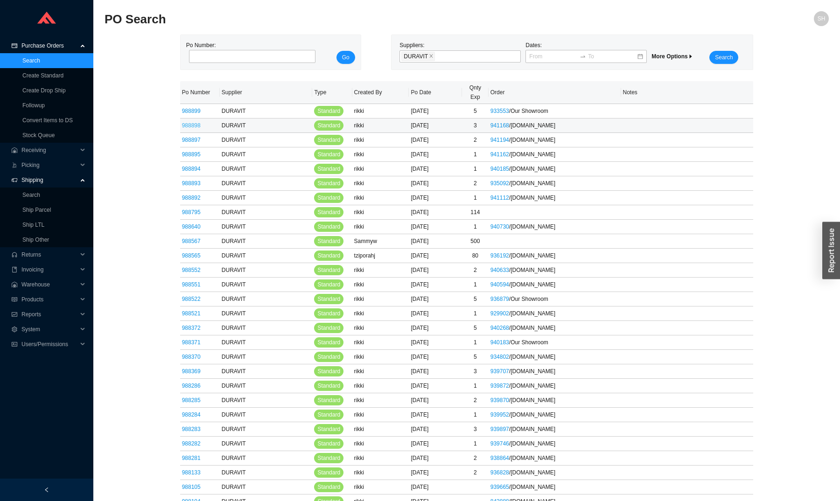
click at [196, 125] on link "988898" at bounding box center [191, 125] width 19 height 7
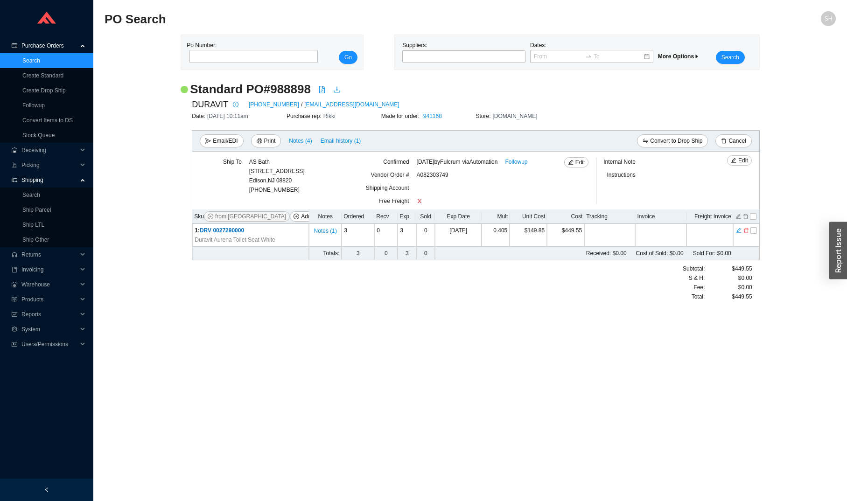
click at [40, 61] on link "Search" at bounding box center [31, 60] width 18 height 7
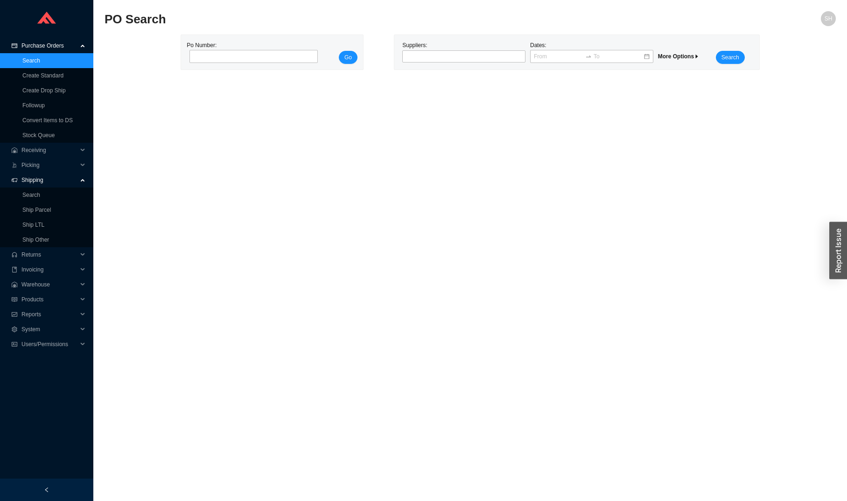
click at [472, 48] on div "Suppliers:" at bounding box center [464, 52] width 128 height 23
click at [474, 58] on div at bounding box center [459, 56] width 111 height 9
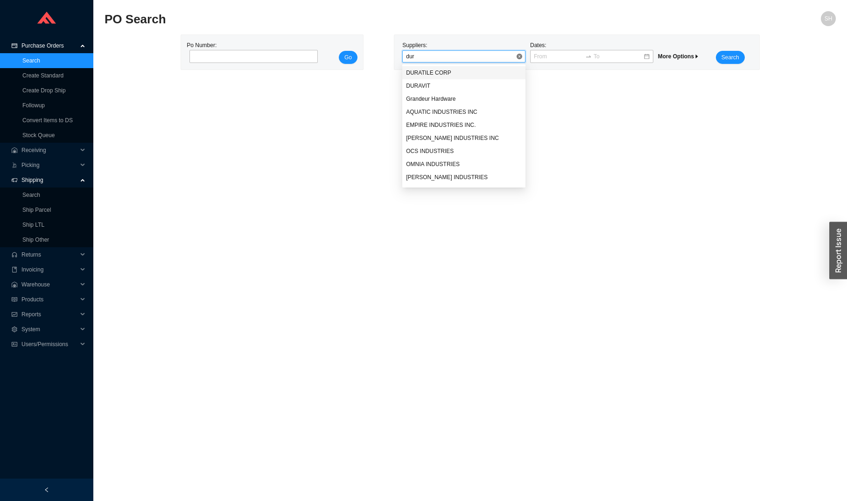
type input "dura"
click at [448, 88] on div "DURAVIT" at bounding box center [464, 86] width 116 height 8
click at [725, 55] on span "Search" at bounding box center [730, 57] width 18 height 9
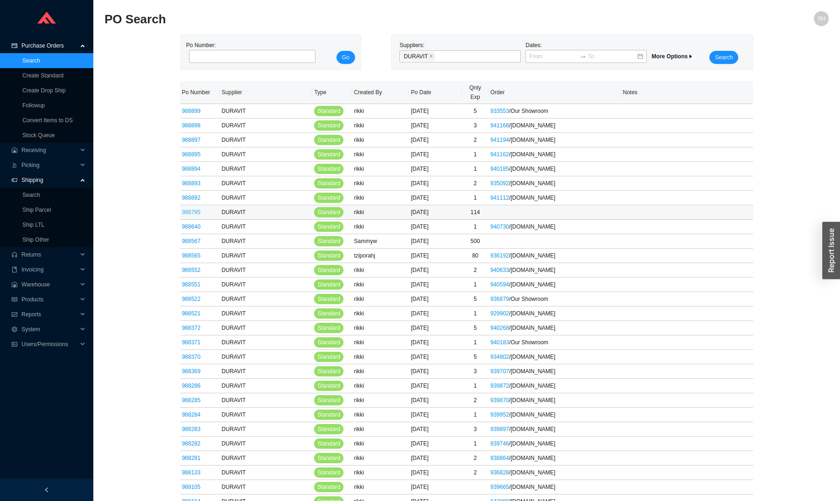
click at [193, 213] on link "988795" at bounding box center [191, 212] width 19 height 7
click at [47, 333] on span "System" at bounding box center [49, 329] width 56 height 15
click at [32, 332] on span "System" at bounding box center [49, 329] width 56 height 15
click at [48, 331] on span "System" at bounding box center [49, 329] width 56 height 15
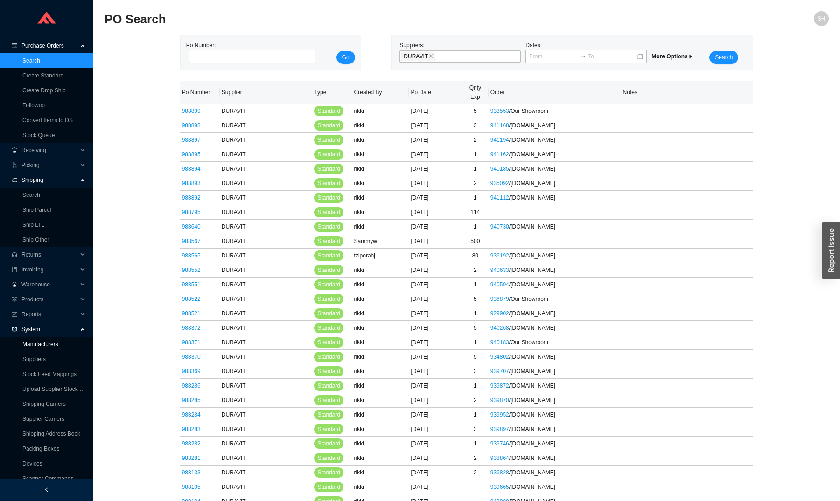
click at [49, 341] on link "Manufacturers" at bounding box center [40, 344] width 36 height 7
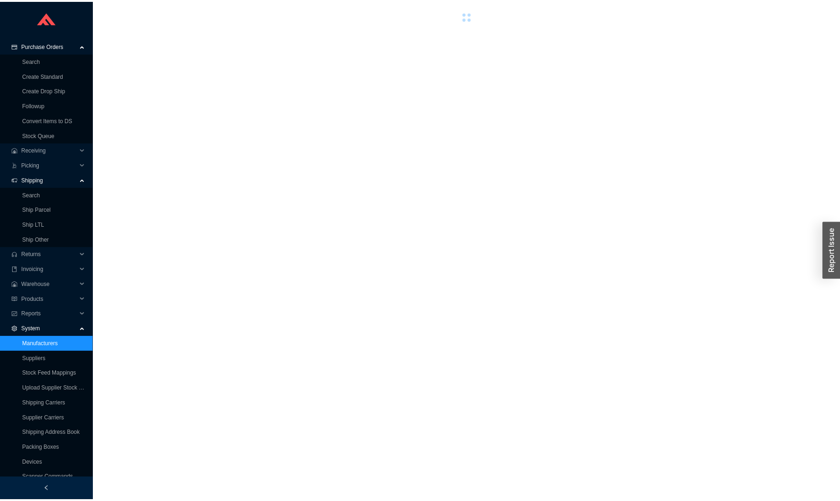
scroll to position [22, 0]
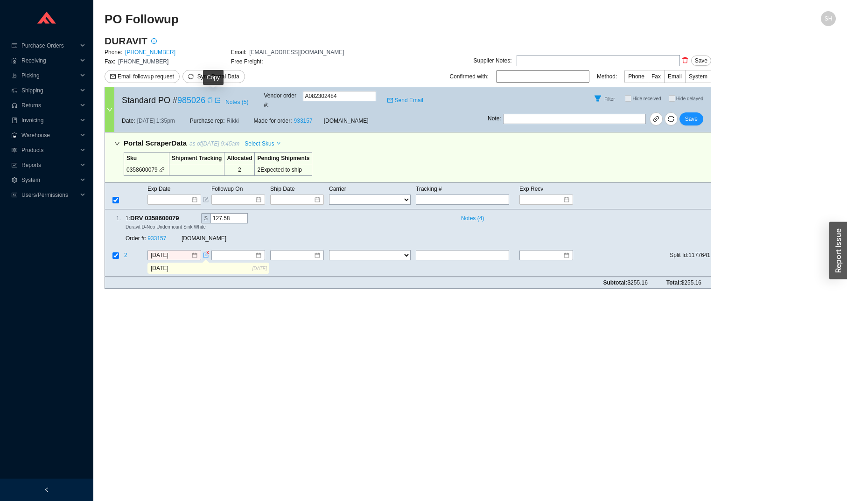
click at [211, 100] on icon "copy" at bounding box center [210, 100] width 6 height 6
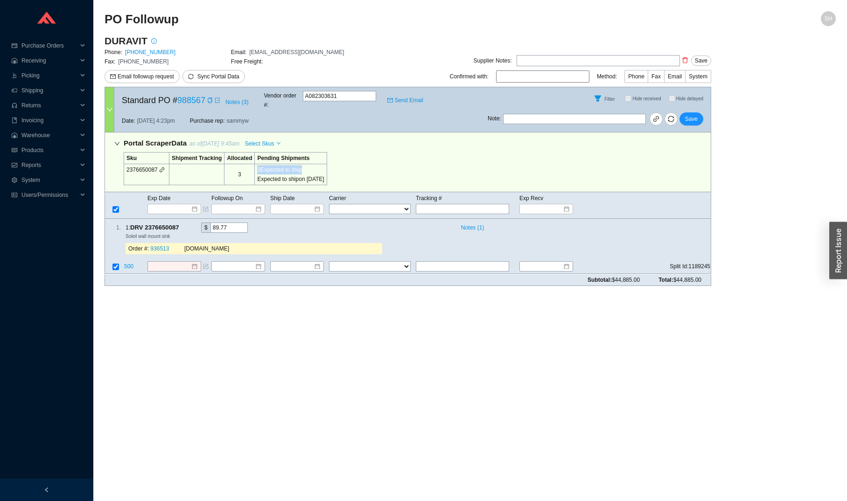
drag, startPoint x: 317, startPoint y: 160, endPoint x: 262, endPoint y: 162, distance: 55.6
click at [262, 164] on td "3 Expected to ship Expected to ship on 12/18/2025" at bounding box center [291, 174] width 72 height 21
click at [284, 165] on div "3 Expected to ship Expected to ship on 12/18/2025" at bounding box center [290, 174] width 67 height 19
click at [354, 171] on div "Portal Scraper Data as of 9/25/25 9:45am Select Skus Sku Shipment Tracking Allo…" at bounding box center [407, 162] width 606 height 60
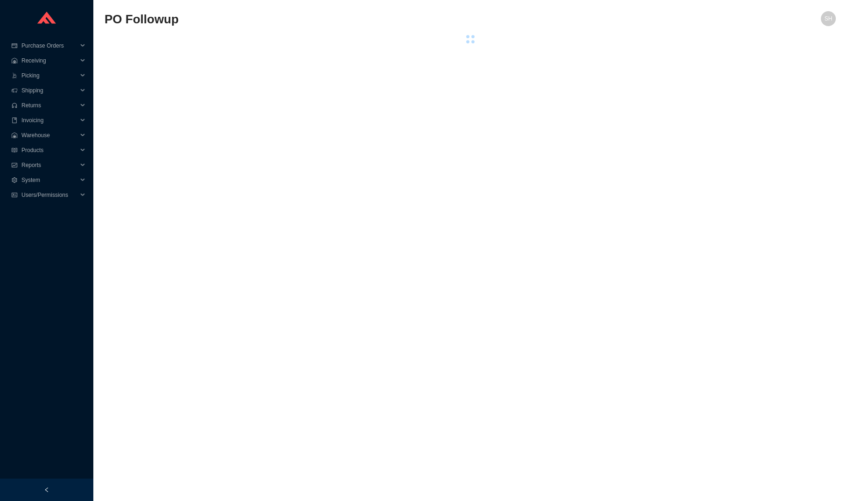
select select "2"
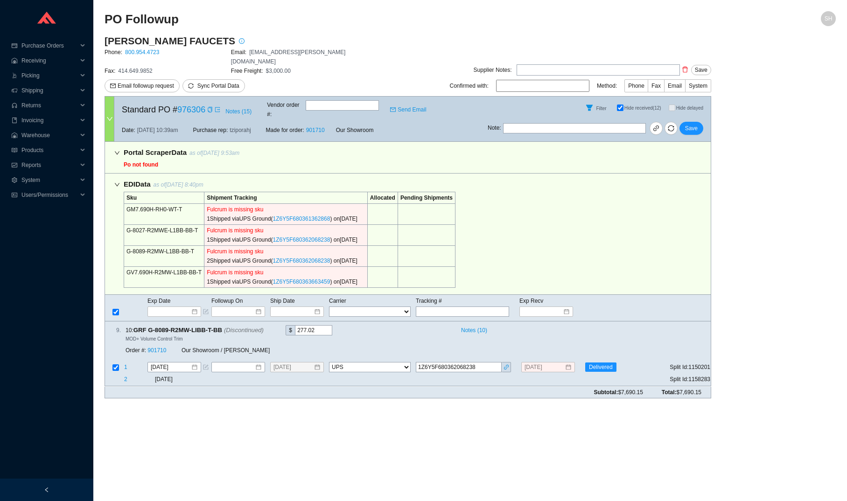
select select "2"
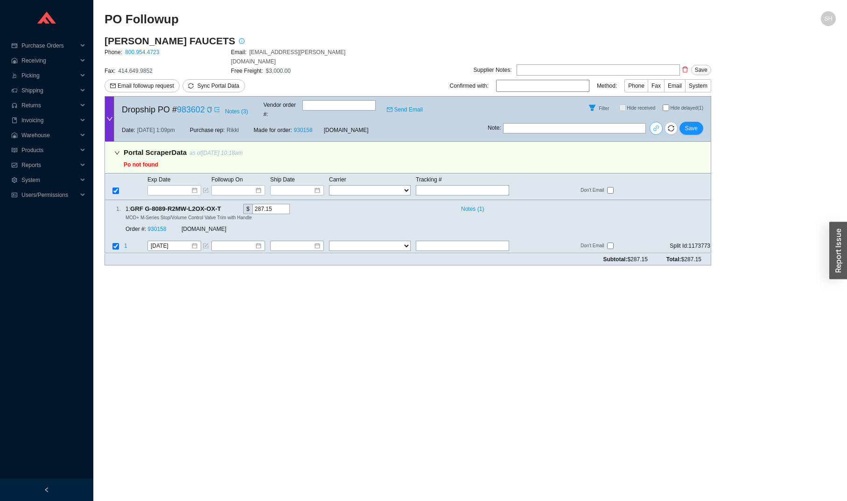
click at [657, 125] on icon "link" at bounding box center [655, 128] width 7 height 7
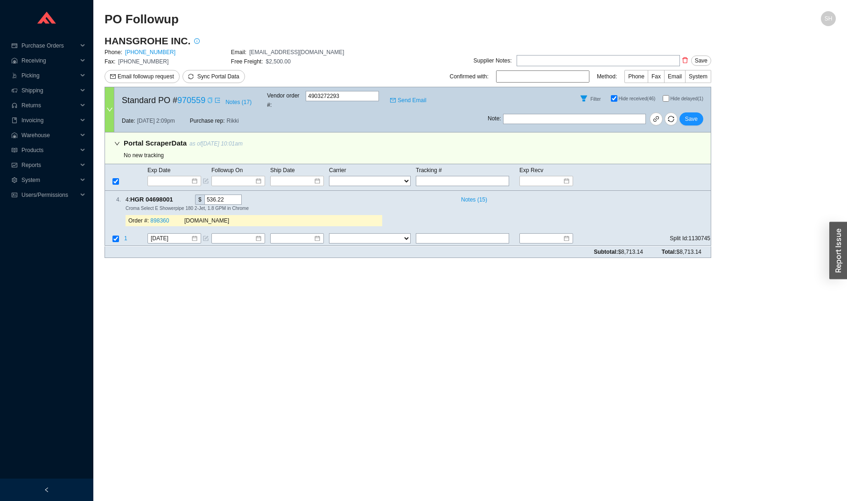
click at [211, 98] on icon "copy" at bounding box center [210, 100] width 4 height 6
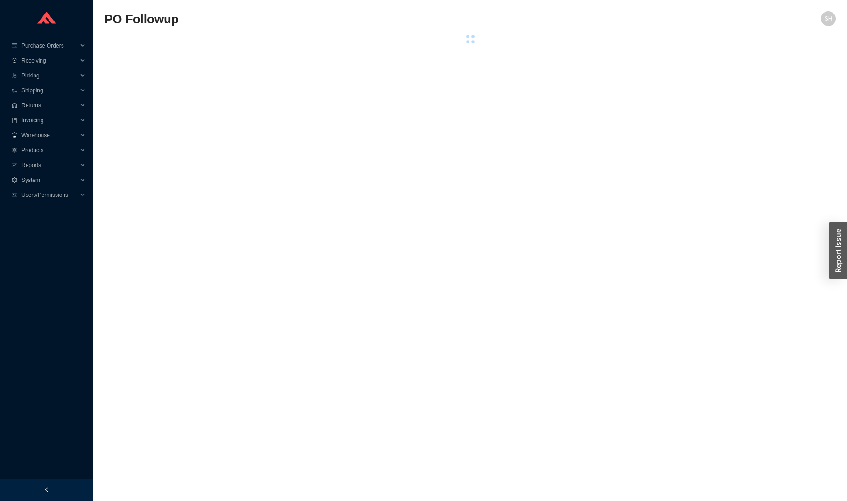
select select "1"
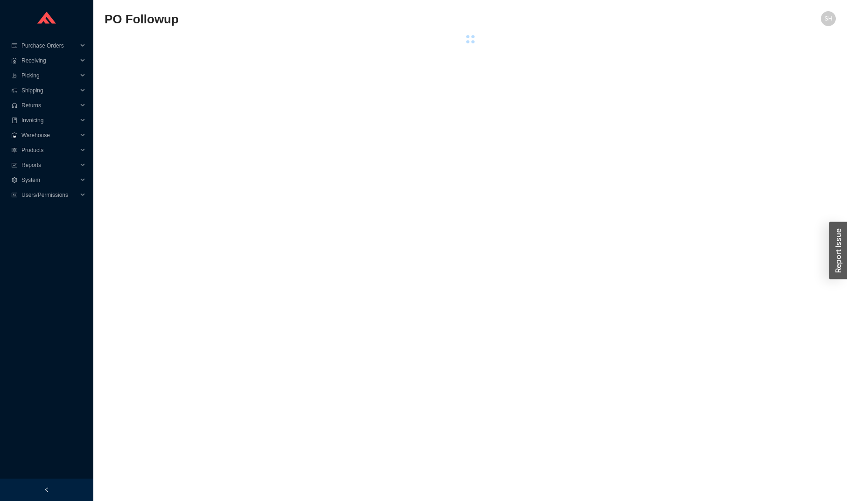
select select "1"
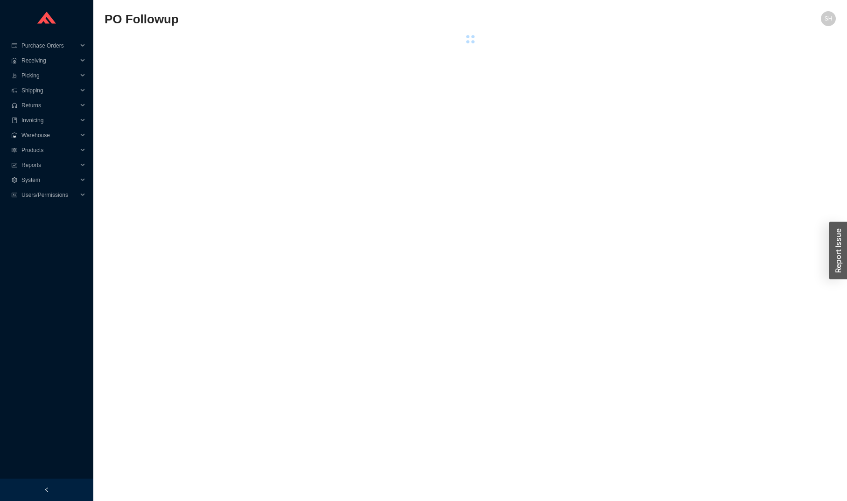
select select "1"
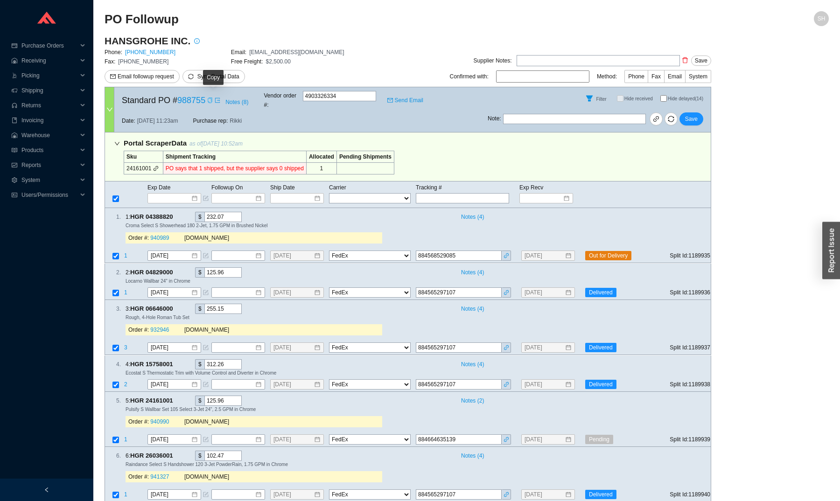
click at [213, 100] on icon "copy" at bounding box center [210, 100] width 6 height 6
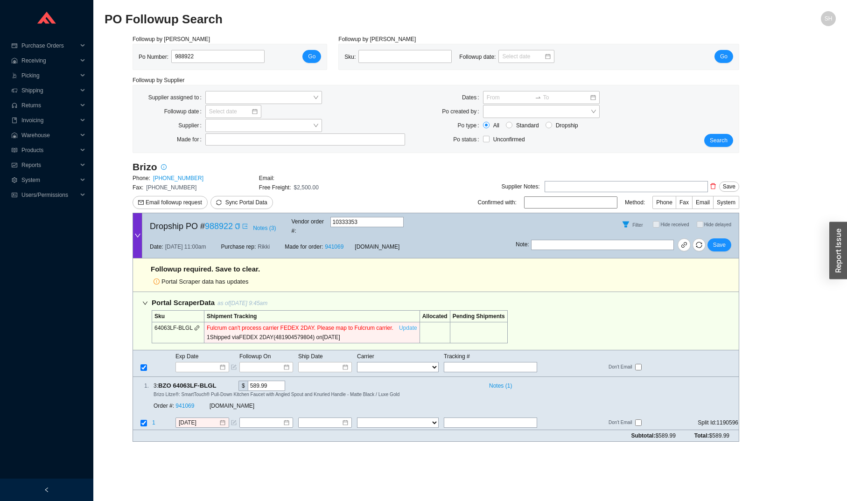
click at [417, 325] on link "Update" at bounding box center [408, 328] width 18 height 7
drag, startPoint x: 247, startPoint y: 327, endPoint x: 282, endPoint y: 327, distance: 34.5
click at [282, 333] on div "1 Shipped via FEDEX 2DAY ( 481904579804 ) on 9/21/2025" at bounding box center [312, 337] width 210 height 9
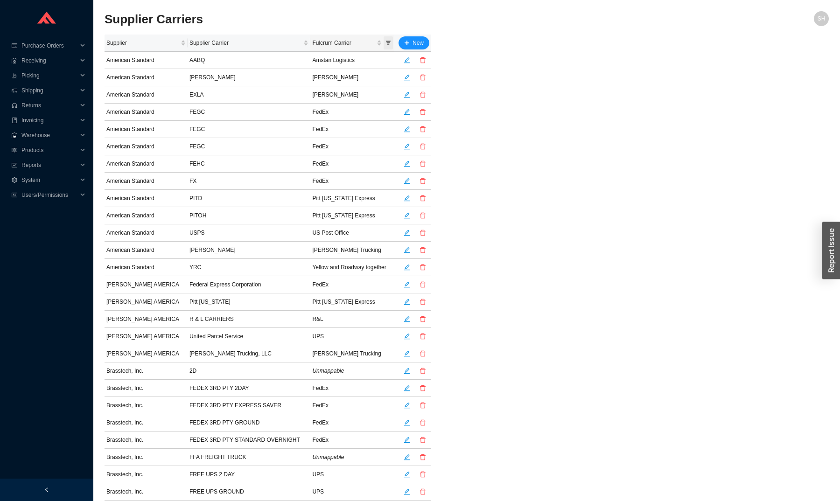
click at [387, 46] on span "Fulcrum Carrier sortable" at bounding box center [387, 42] width 9 height 13
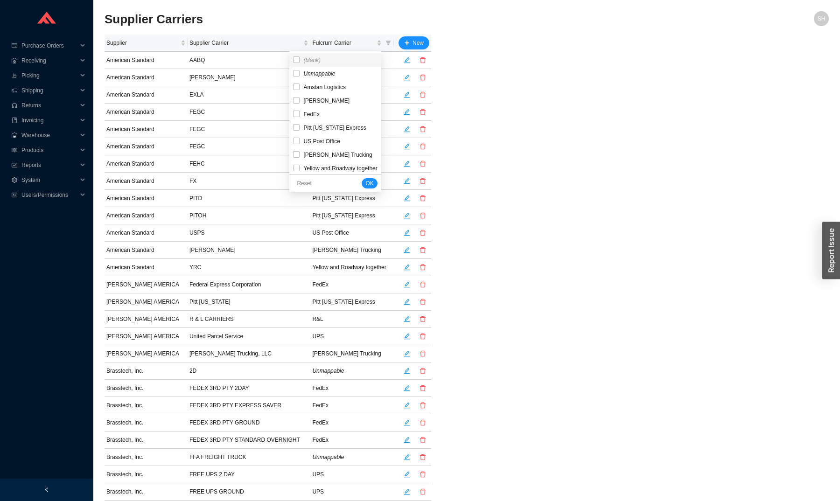
click at [359, 61] on span "(blank)" at bounding box center [335, 60] width 84 height 9
checkbox input "true"
click at [373, 180] on span "OK" at bounding box center [369, 183] width 8 height 9
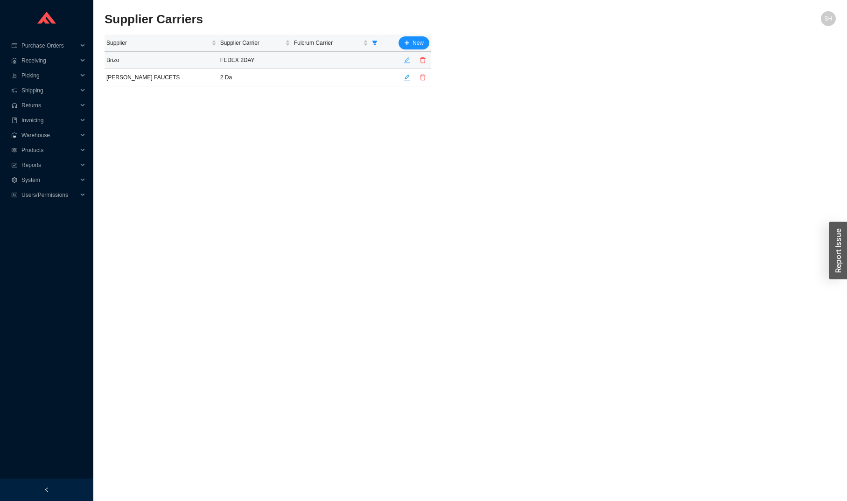
click at [409, 60] on icon "edit" at bounding box center [406, 60] width 7 height 7
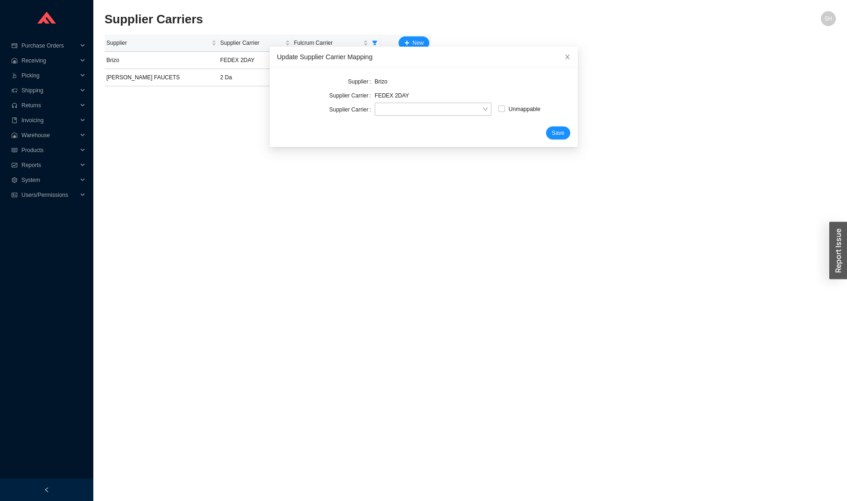
click at [406, 116] on span "Unmappable" at bounding box center [472, 110] width 195 height 14
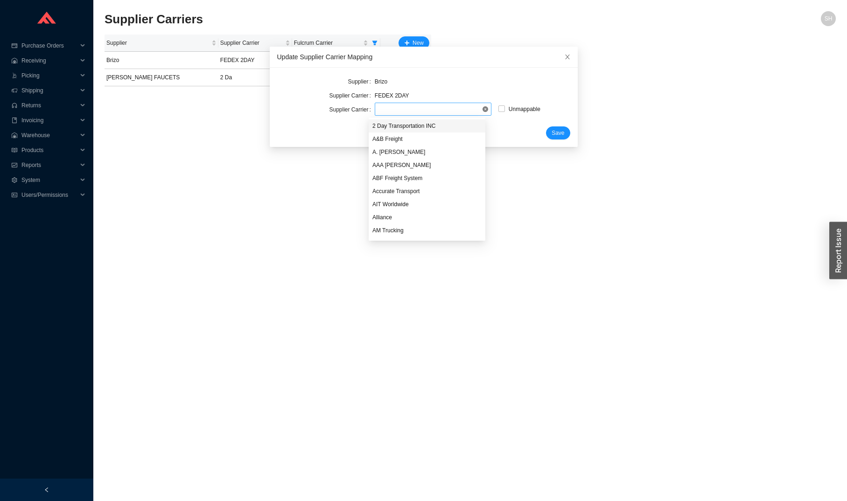
click at [408, 111] on span at bounding box center [432, 109] width 109 height 12
type input "fede"
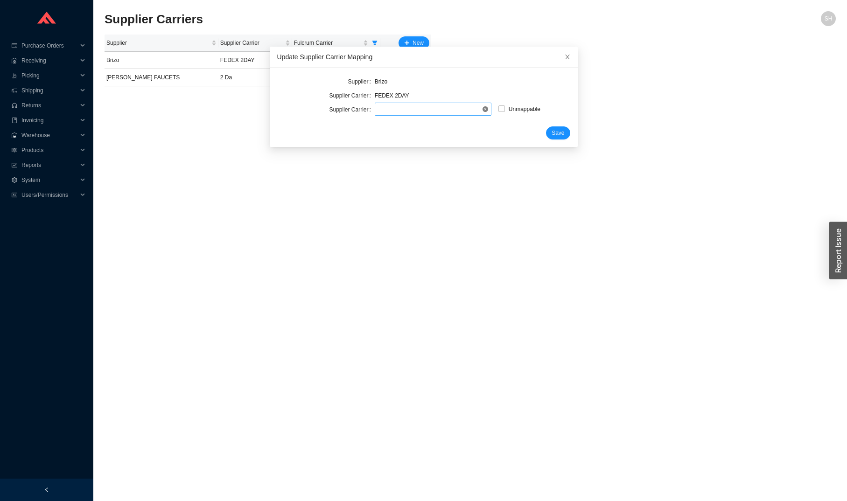
click at [545, 77] on div "Brizo" at bounding box center [472, 81] width 195 height 9
click at [557, 57] on span "Close" at bounding box center [567, 57] width 21 height 21
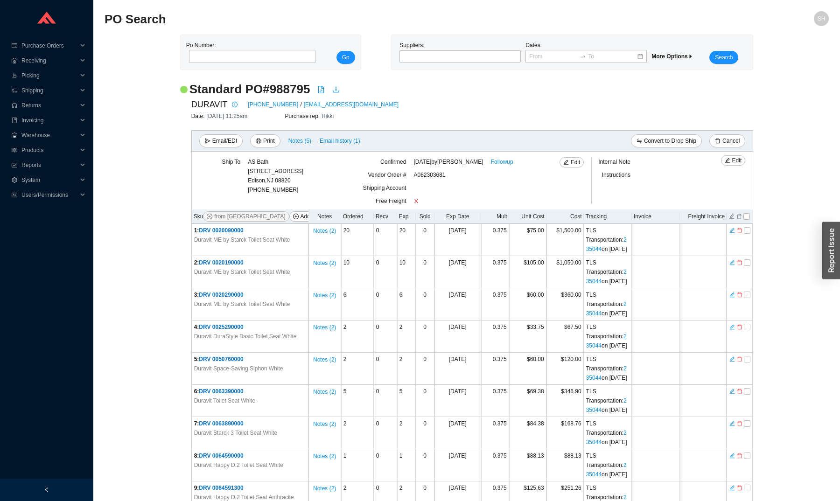
click at [297, 92] on h2 "Standard PO # 988795" at bounding box center [249, 89] width 121 height 16
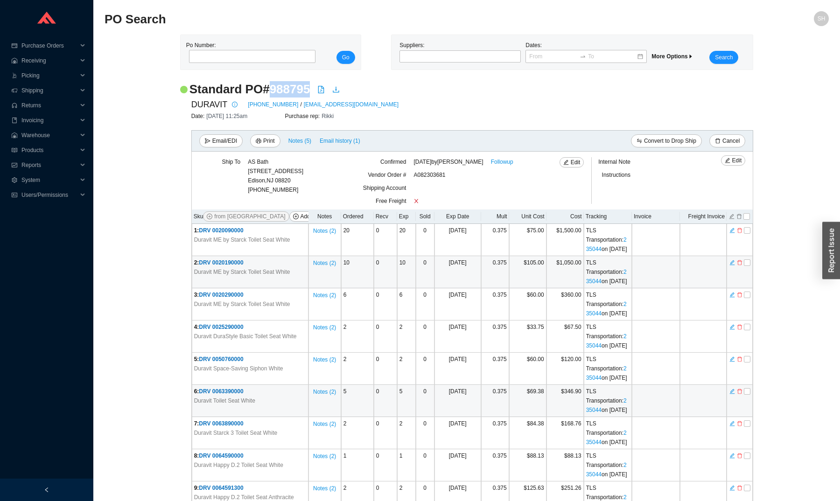
copy h2 "988795"
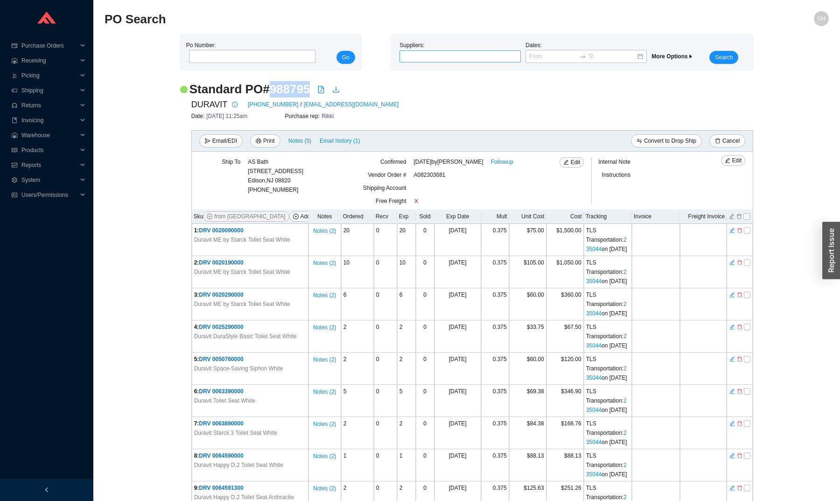
click at [432, 58] on div at bounding box center [456, 56] width 110 height 9
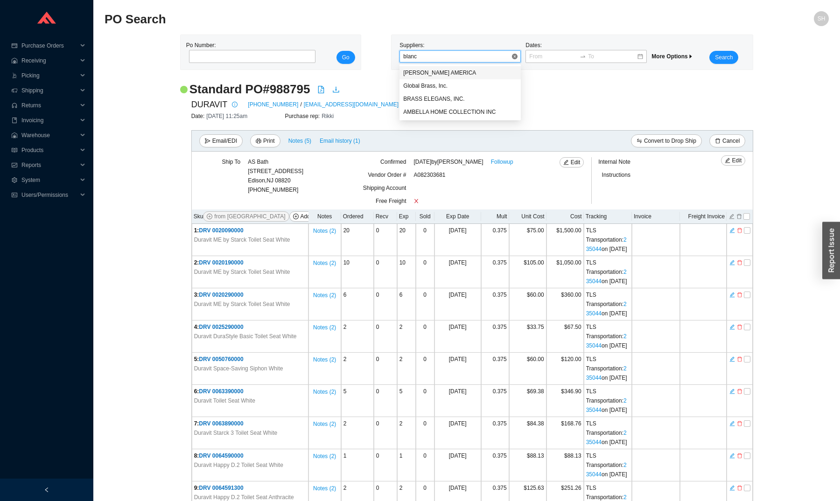
type input "blanco"
click at [435, 79] on body "Purchase Orders .warehouse_svg__a{fill:none;stroke:currentColor;stroke-linecap:…" at bounding box center [420, 250] width 840 height 501
click at [448, 58] on div at bounding box center [456, 56] width 110 height 9
type input "blanco"
click at [462, 69] on div "[PERSON_NAME] AMERICA" at bounding box center [460, 73] width 114 height 8
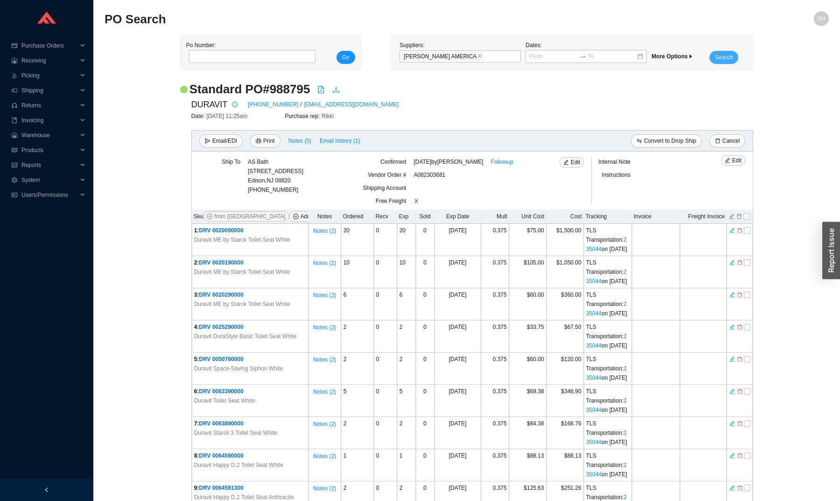
click at [719, 61] on span "Search" at bounding box center [724, 57] width 18 height 9
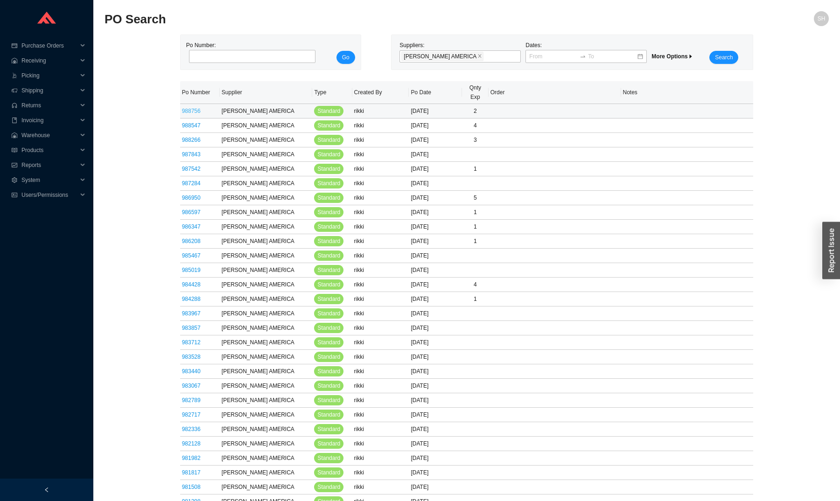
click at [199, 112] on link "988756" at bounding box center [191, 111] width 19 height 7
click at [200, 112] on link "988756" at bounding box center [191, 111] width 19 height 7
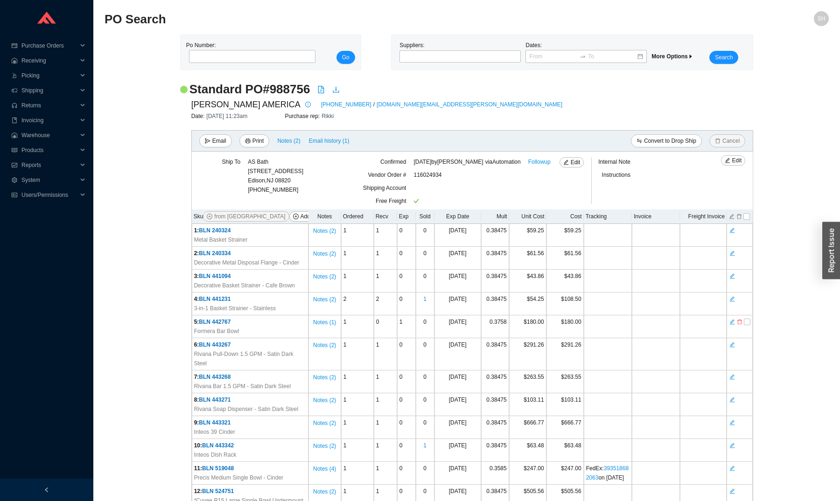
click at [453, 48] on div "Suppliers:" at bounding box center [460, 52] width 126 height 23
click at [453, 52] on div at bounding box center [456, 56] width 110 height 9
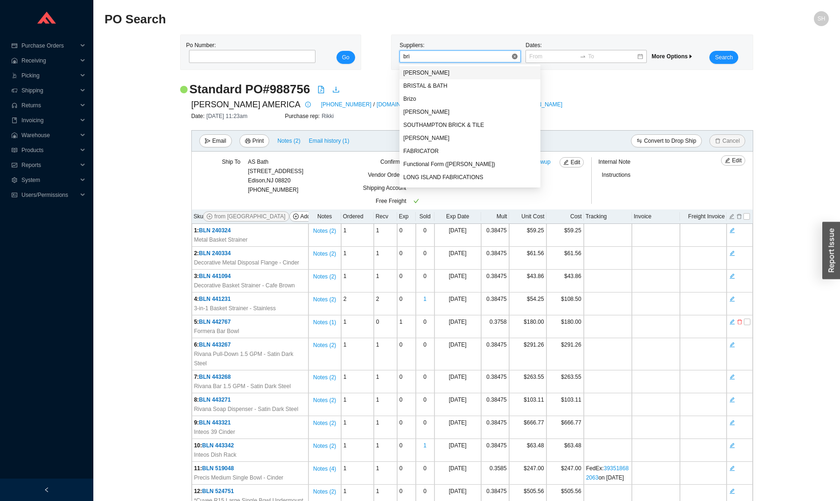
type input "briz"
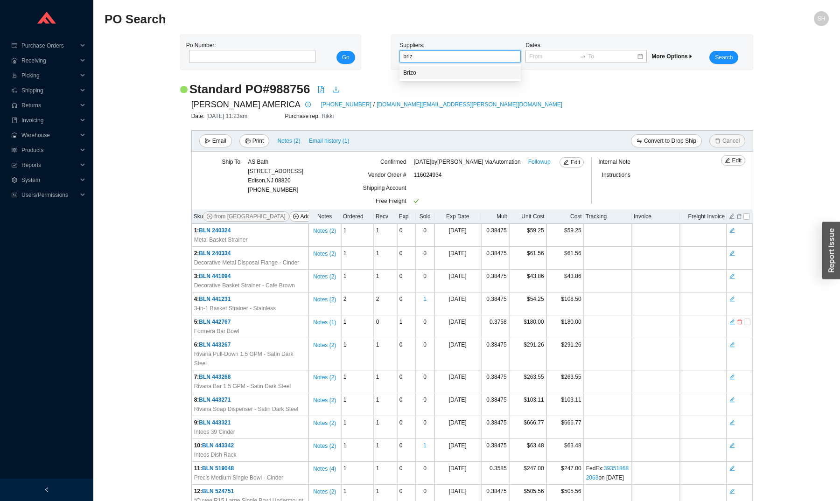
click at [456, 69] on div "Brizo" at bounding box center [460, 73] width 114 height 8
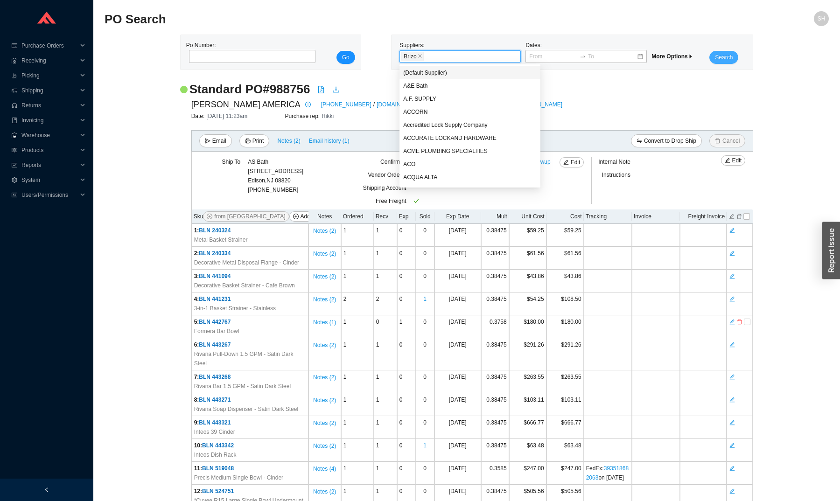
click at [718, 56] on span "Search" at bounding box center [724, 57] width 18 height 9
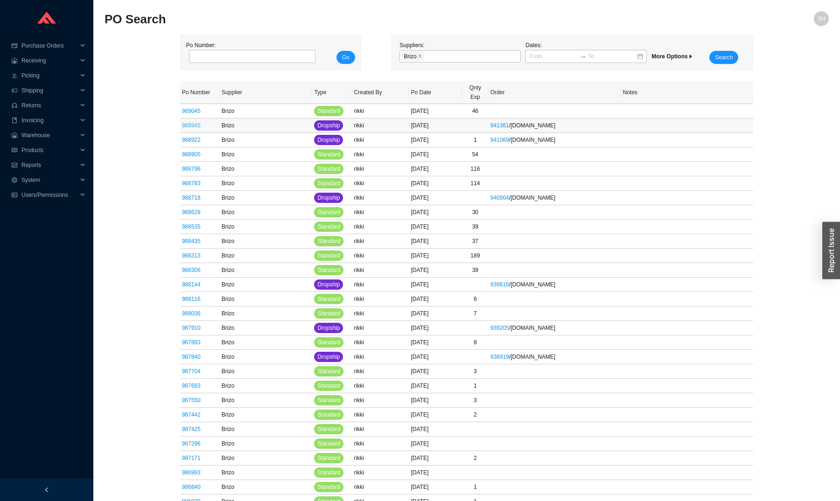
click at [192, 125] on link "988945" at bounding box center [191, 125] width 19 height 7
click at [195, 156] on link "988905" at bounding box center [191, 154] width 19 height 7
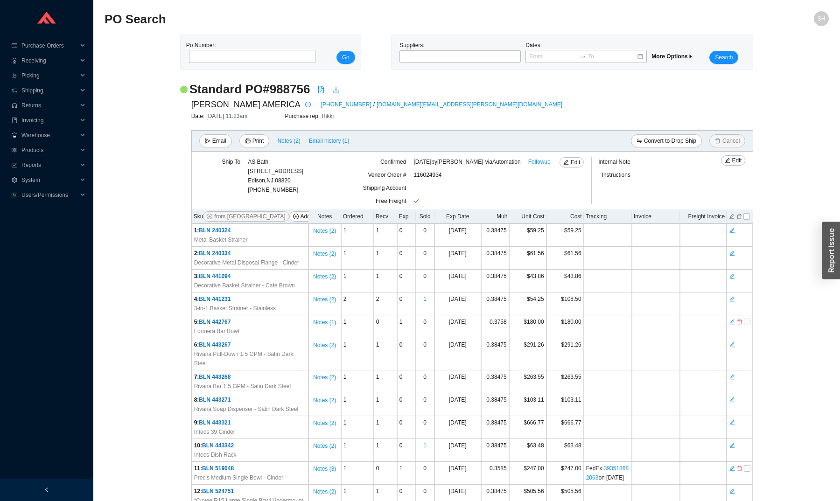
click at [290, 87] on h2 "Standard PO # 988756" at bounding box center [249, 89] width 121 height 16
copy h2 "988756"
click at [445, 92] on div "Standard PO # 988756" at bounding box center [466, 89] width 573 height 16
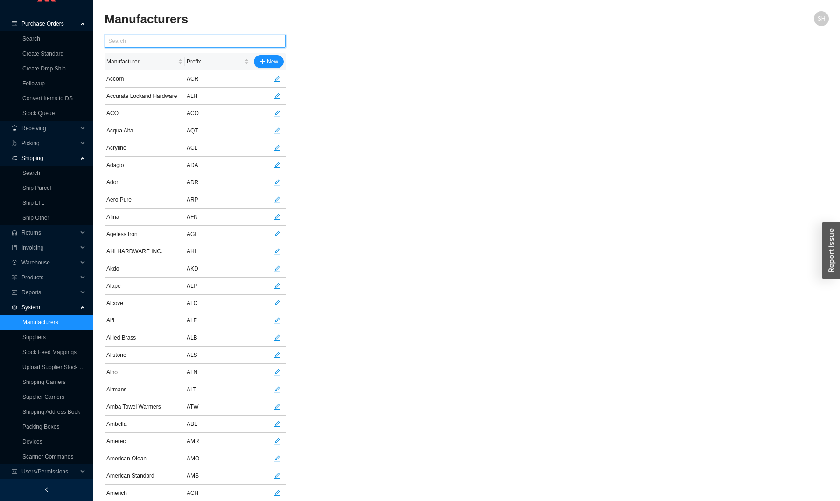
click at [191, 43] on input "text" at bounding box center [194, 41] width 181 height 13
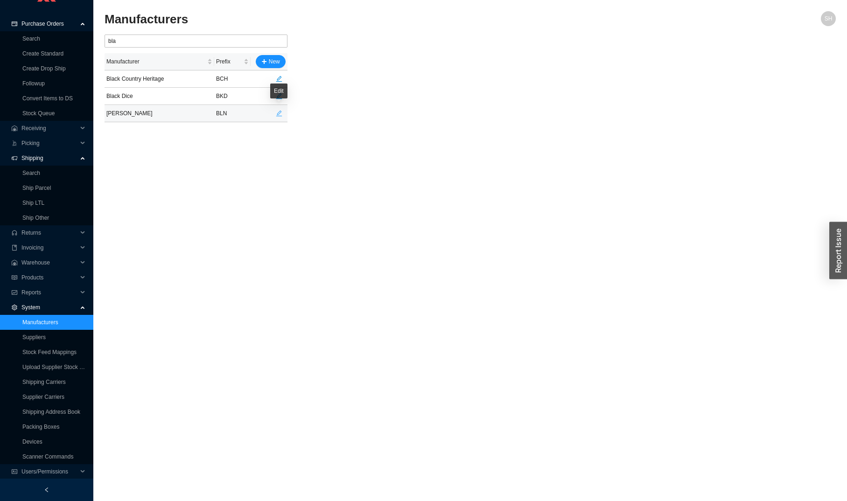
click at [279, 117] on button "button" at bounding box center [278, 113] width 13 height 13
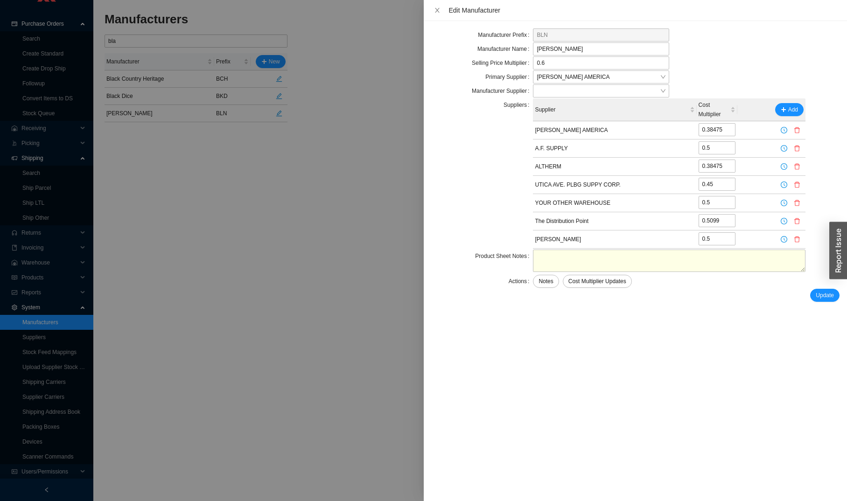
click at [185, 37] on div at bounding box center [423, 250] width 847 height 501
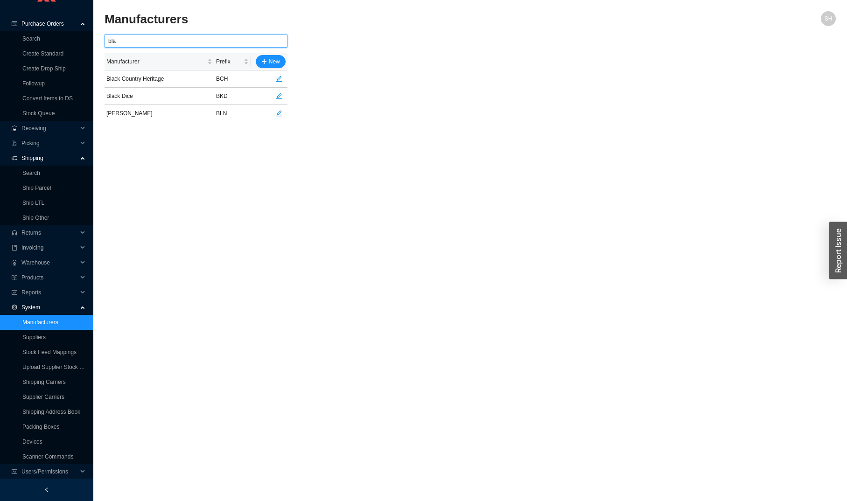
click at [182, 40] on input "bla" at bounding box center [195, 41] width 183 height 13
type input "bri"
click at [283, 98] on span "edit" at bounding box center [279, 96] width 12 height 7
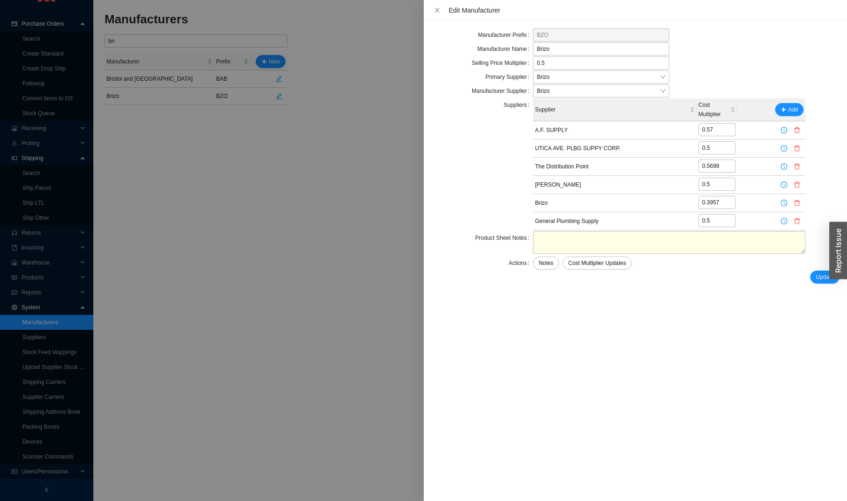
click at [144, 250] on div at bounding box center [423, 250] width 847 height 501
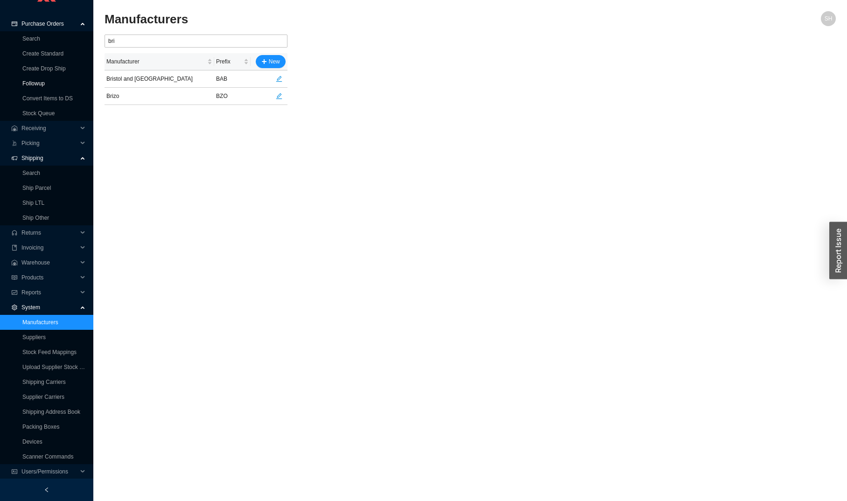
click at [45, 81] on link "Followup" at bounding box center [33, 83] width 22 height 7
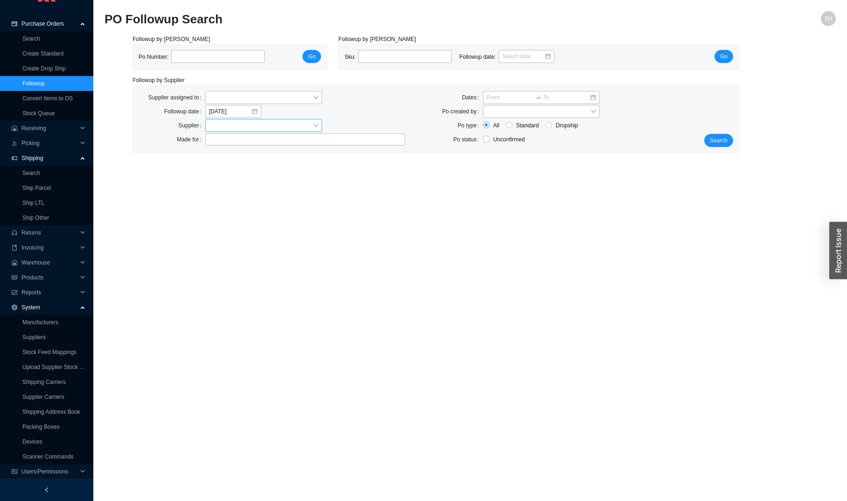
click at [228, 126] on input "search" at bounding box center [261, 125] width 104 height 12
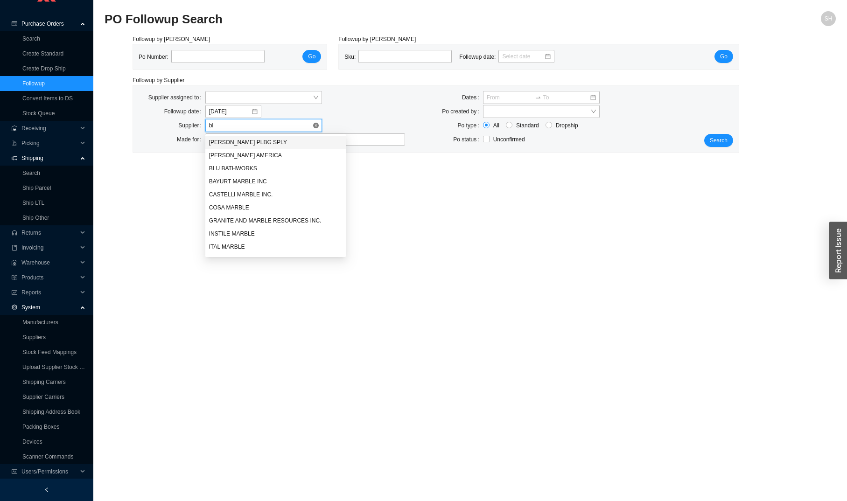
type input "bla"
click at [242, 156] on div "[PERSON_NAME] AMERICA" at bounding box center [275, 155] width 133 height 8
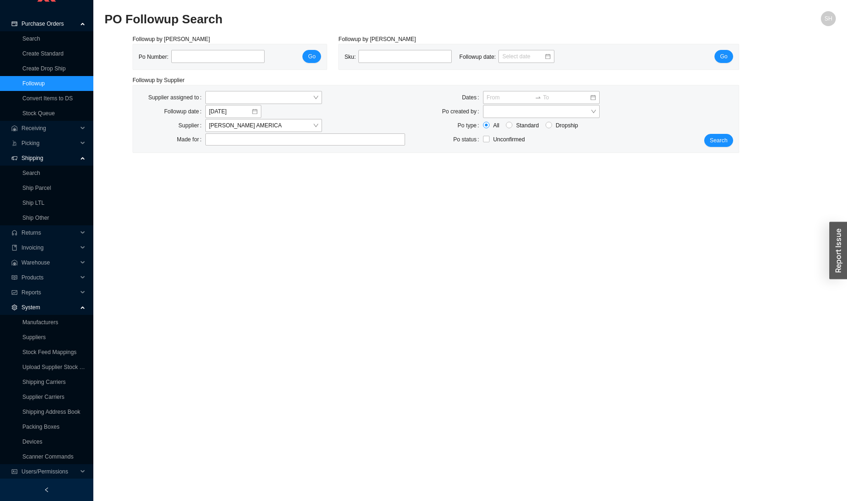
click at [721, 133] on div "Search" at bounding box center [713, 119] width 50 height 56
click at [721, 136] on span "Search" at bounding box center [718, 140] width 18 height 9
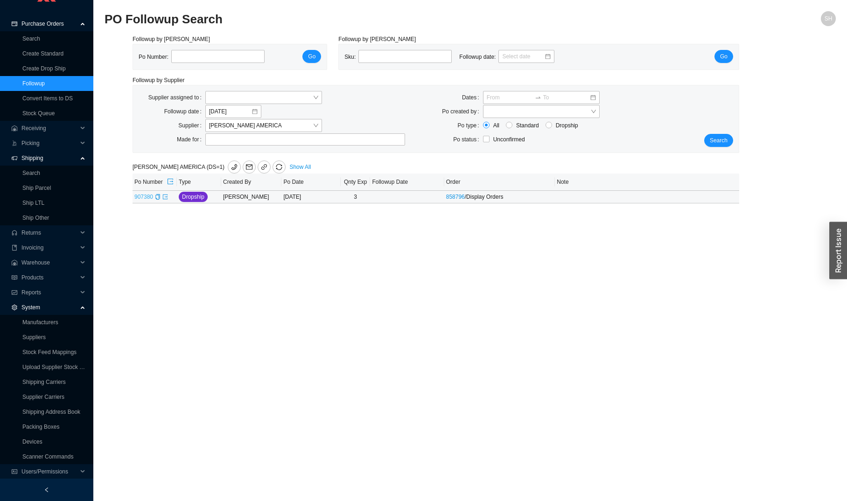
click at [140, 200] on link "907380" at bounding box center [143, 197] width 19 height 7
type input "907380"
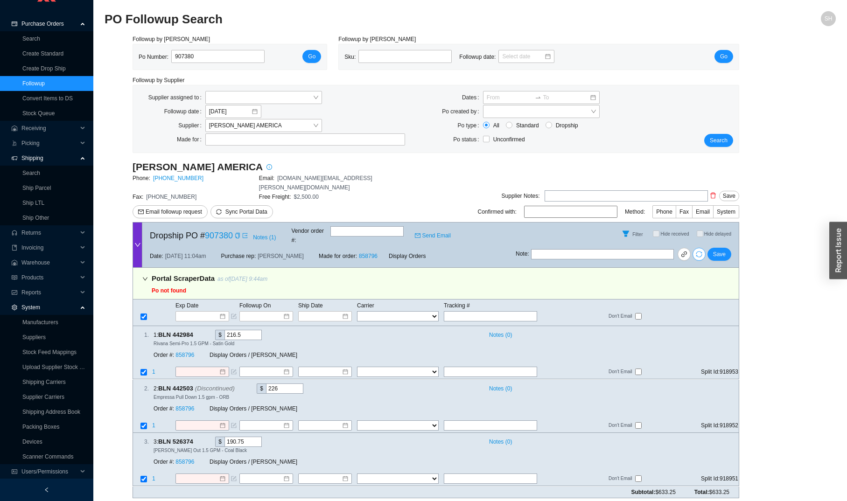
click at [698, 248] on button "button" at bounding box center [698, 254] width 13 height 13
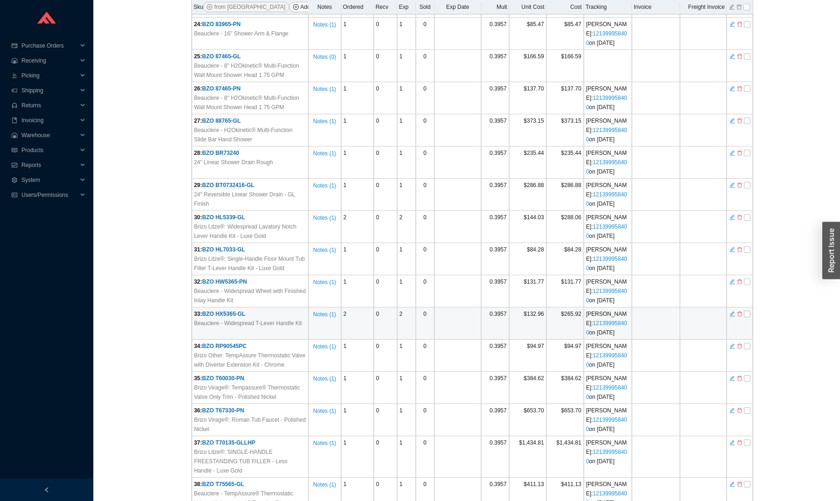
scroll to position [951, 0]
